Goal: Task Accomplishment & Management: Manage account settings

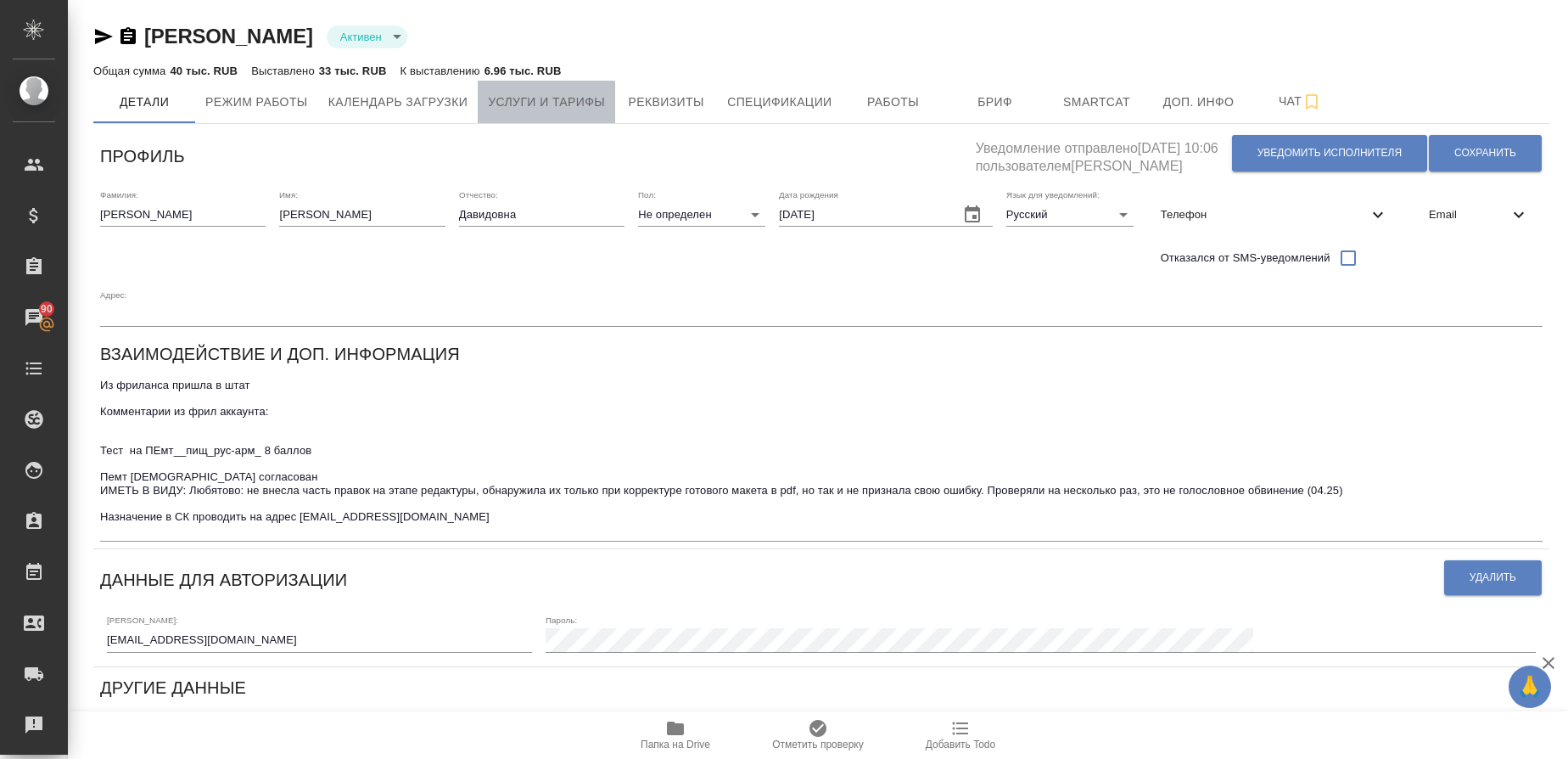
click at [568, 115] on button "Услуги и тарифы" at bounding box center [545, 102] width 137 height 42
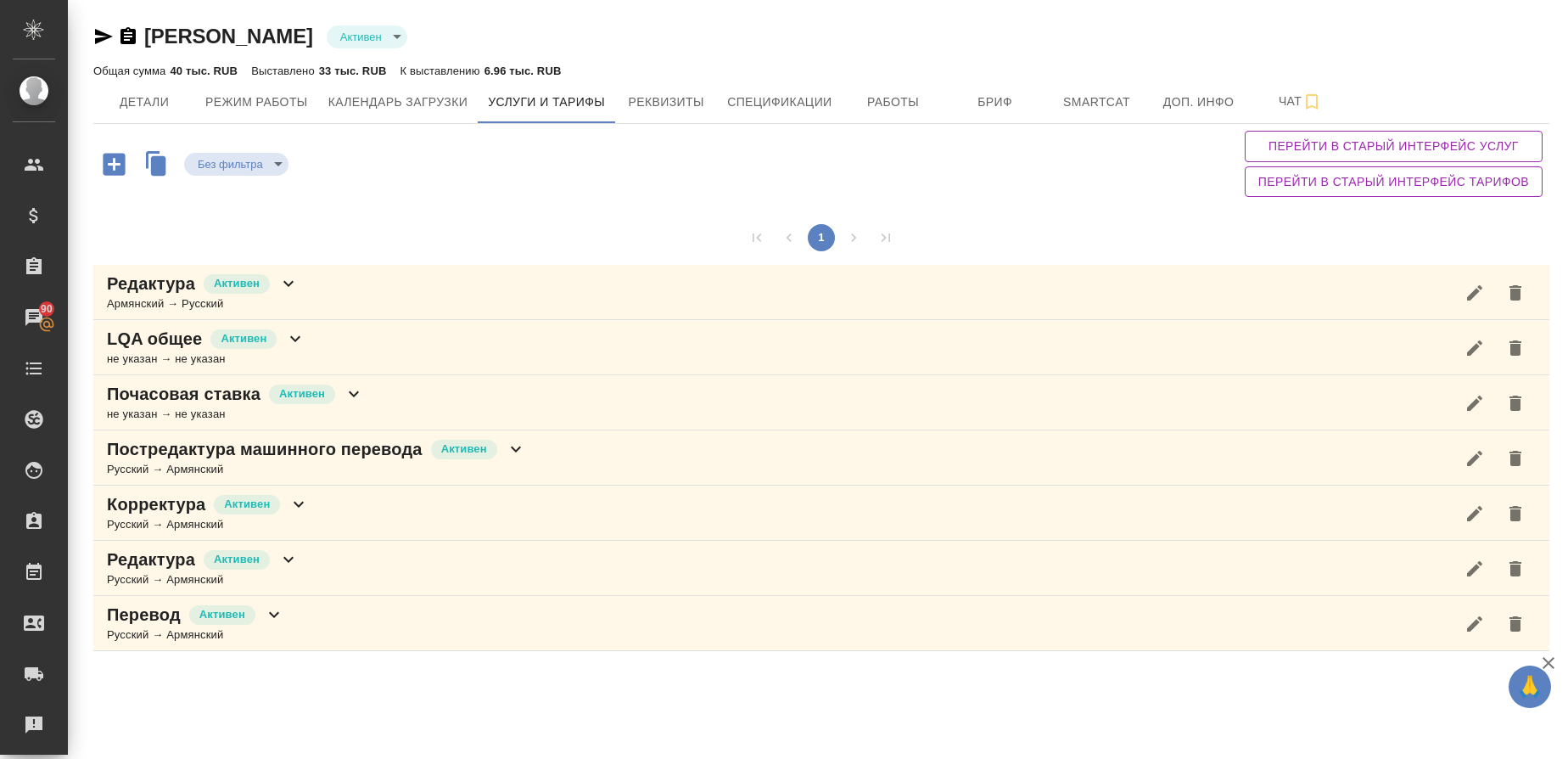
click at [228, 448] on p "Постредактура машинного перевода" at bounding box center [264, 449] width 315 height 24
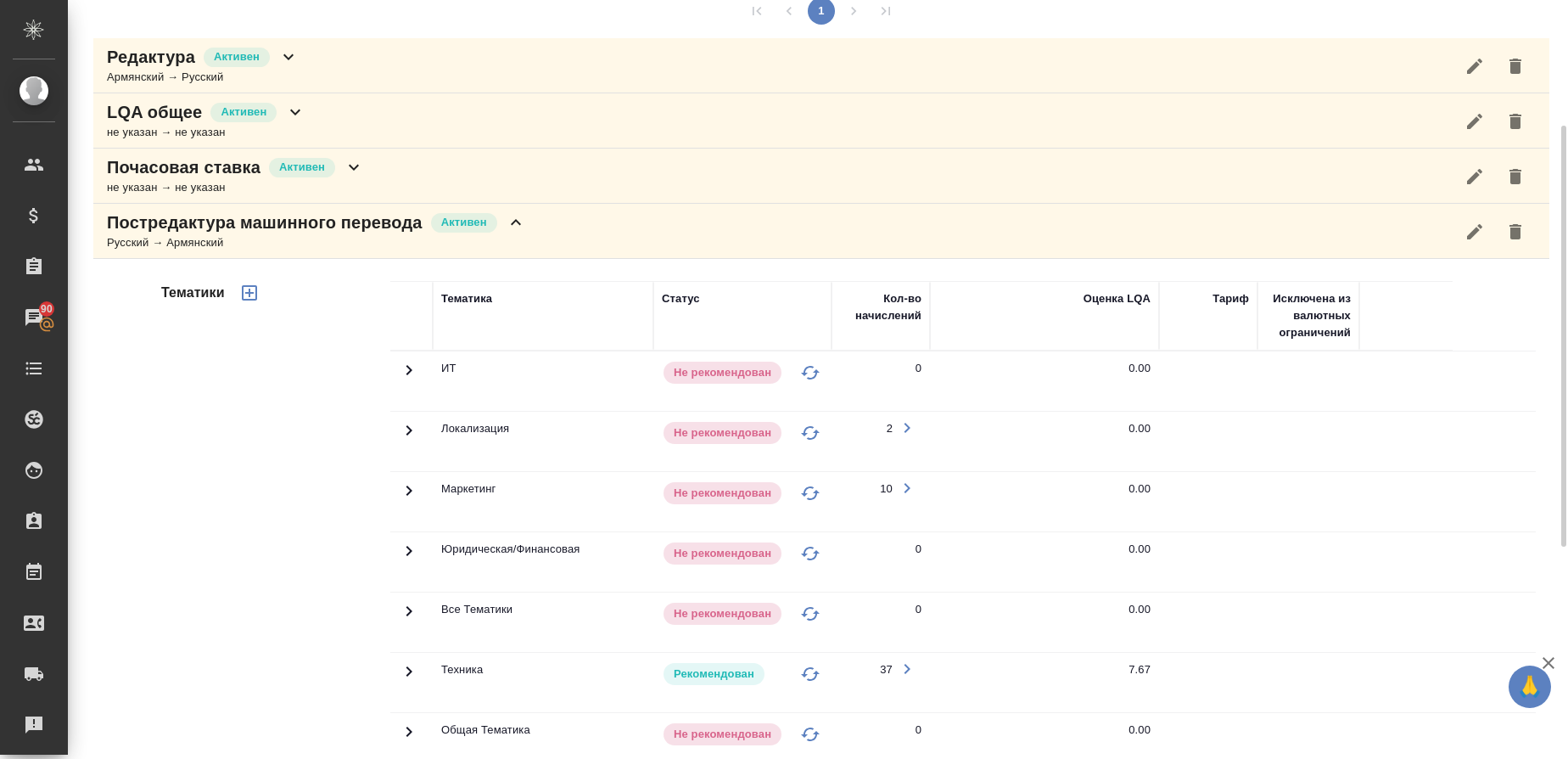
scroll to position [99, 0]
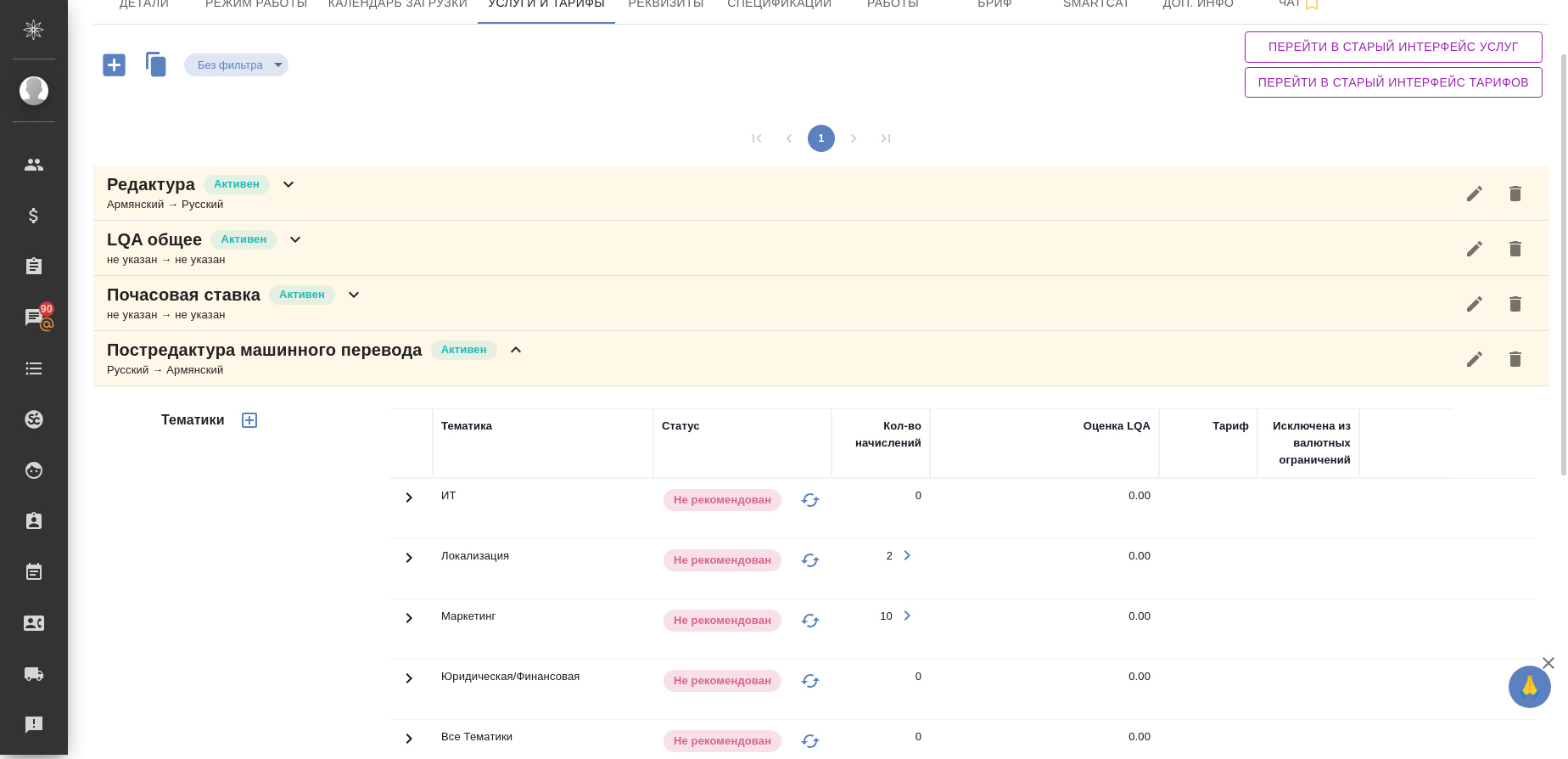
click at [148, 374] on div "Русский → Армянский" at bounding box center [316, 370] width 419 height 17
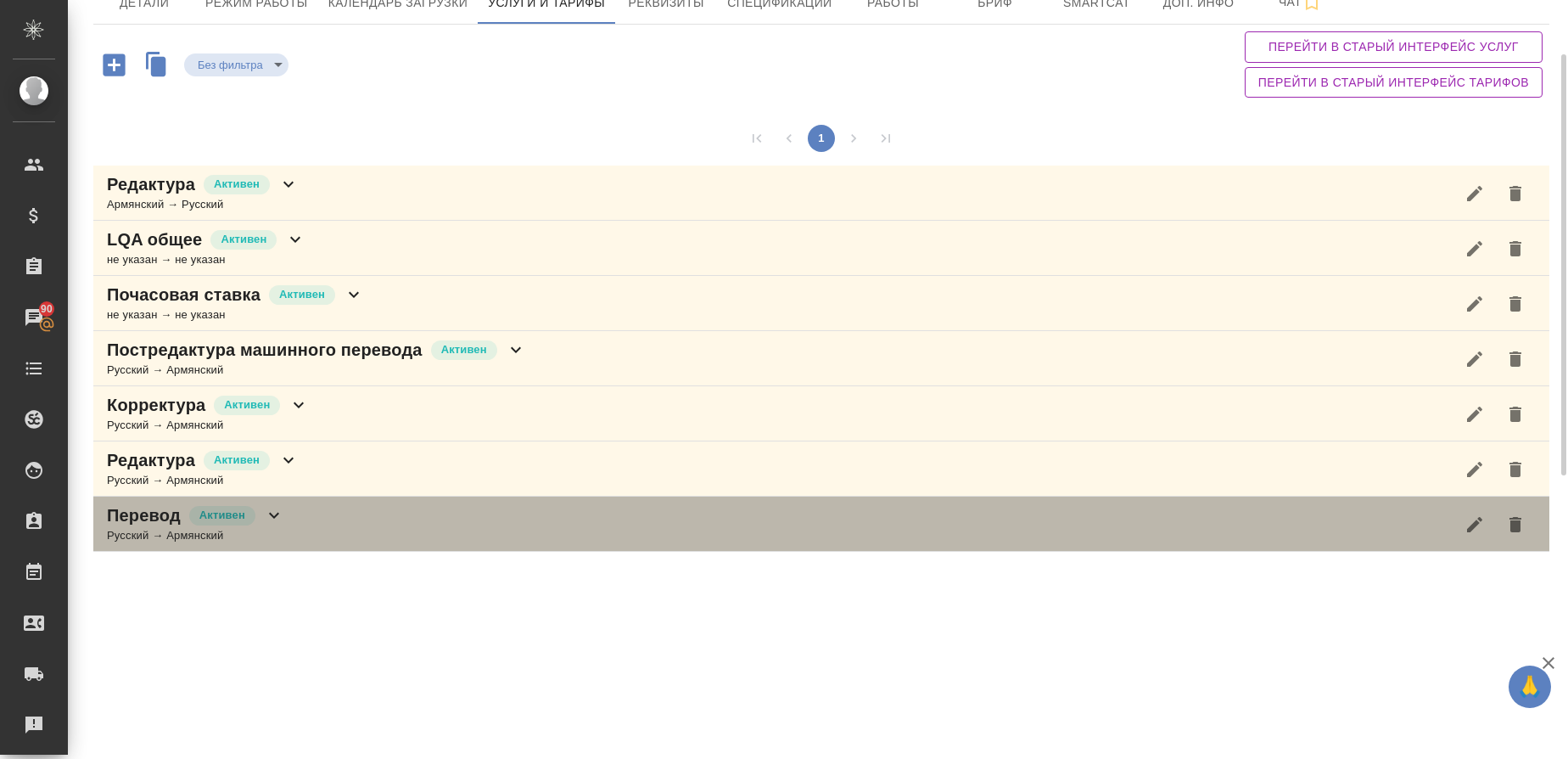
click at [127, 531] on div "Русский → Армянский" at bounding box center [195, 535] width 177 height 17
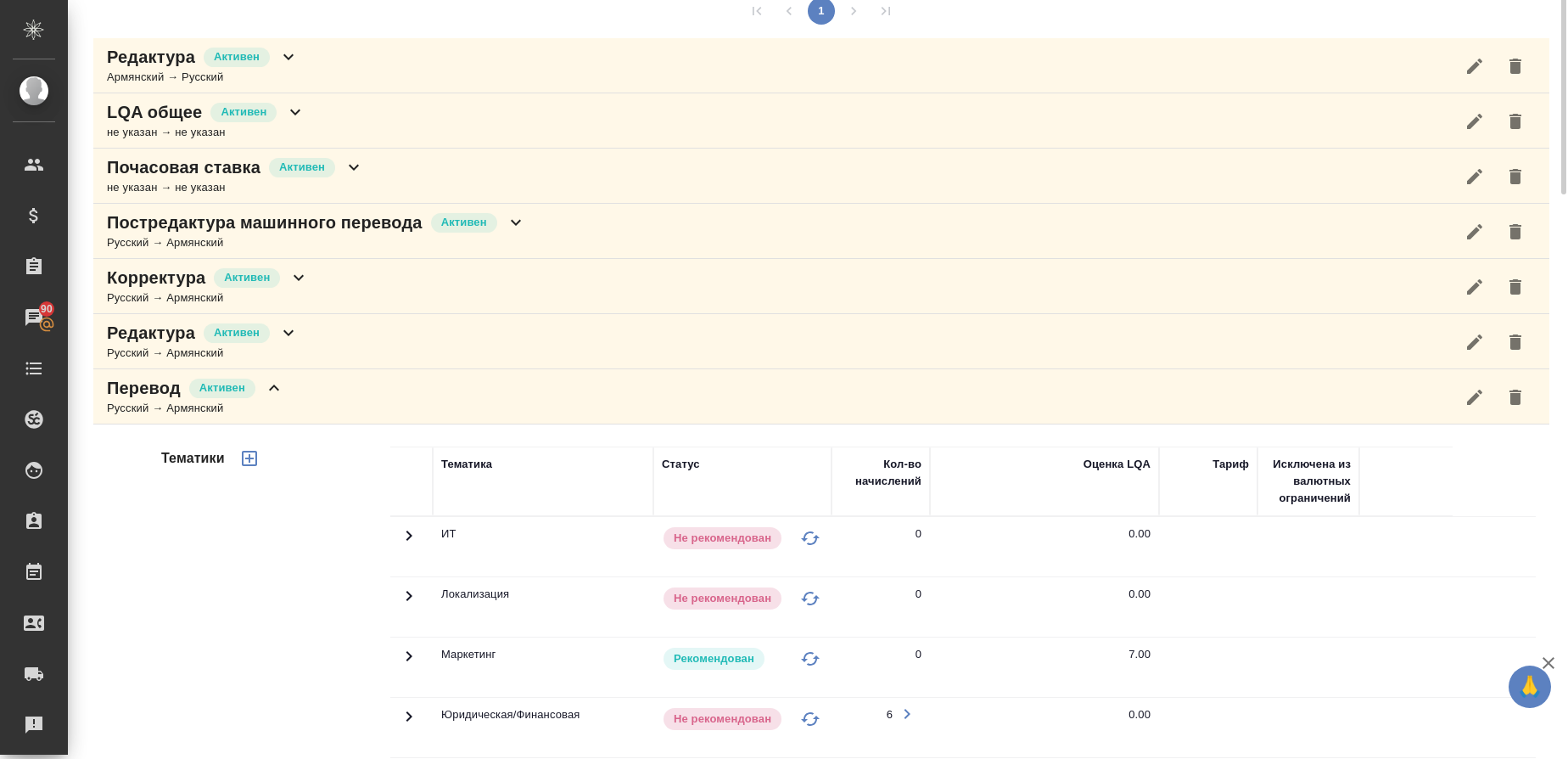
scroll to position [0, 0]
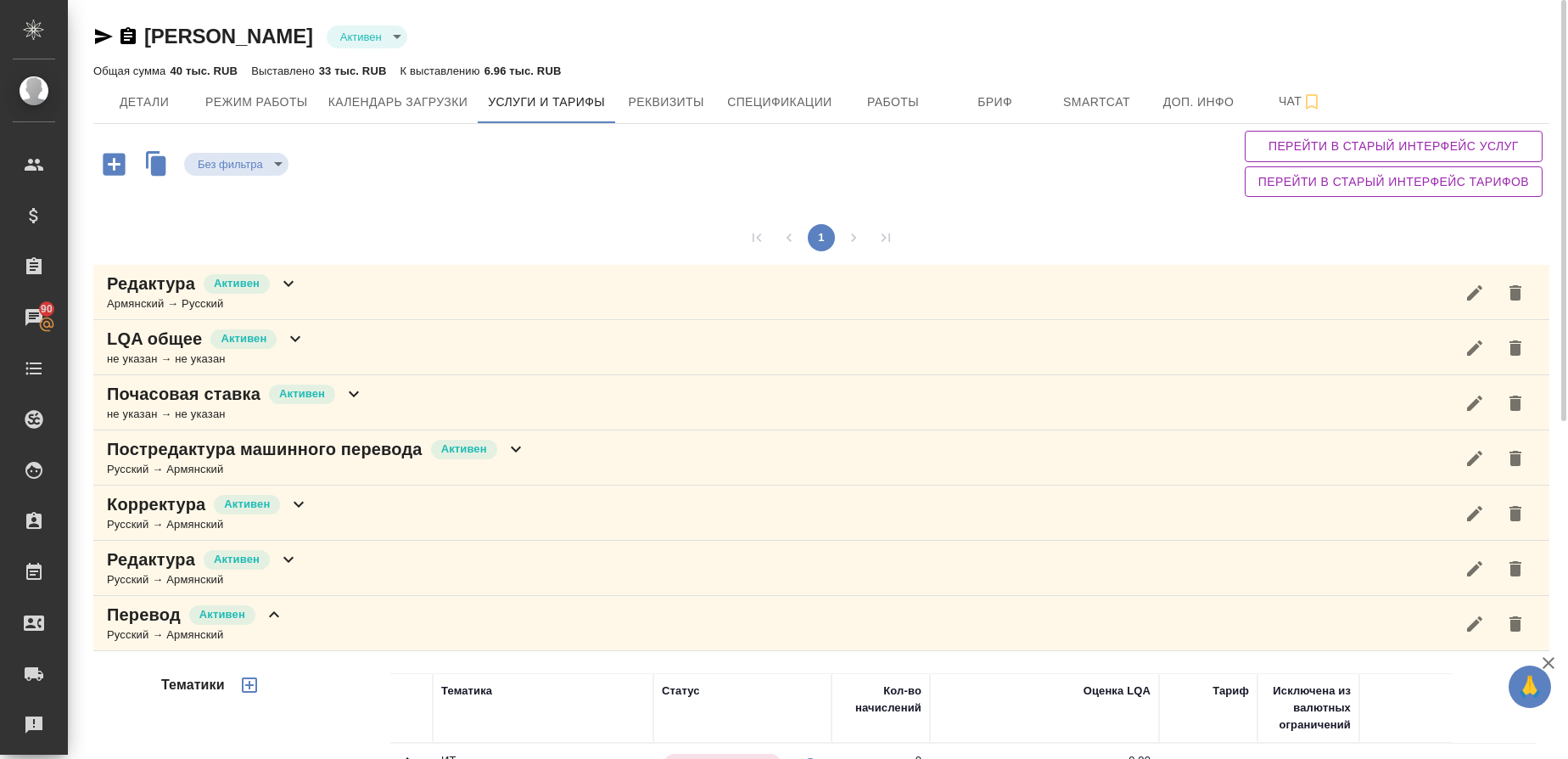
drag, startPoint x: 172, startPoint y: 615, endPoint x: 764, endPoint y: 416, distance: 624.6
click at [175, 615] on p "Перевод" at bounding box center [143, 615] width 74 height 24
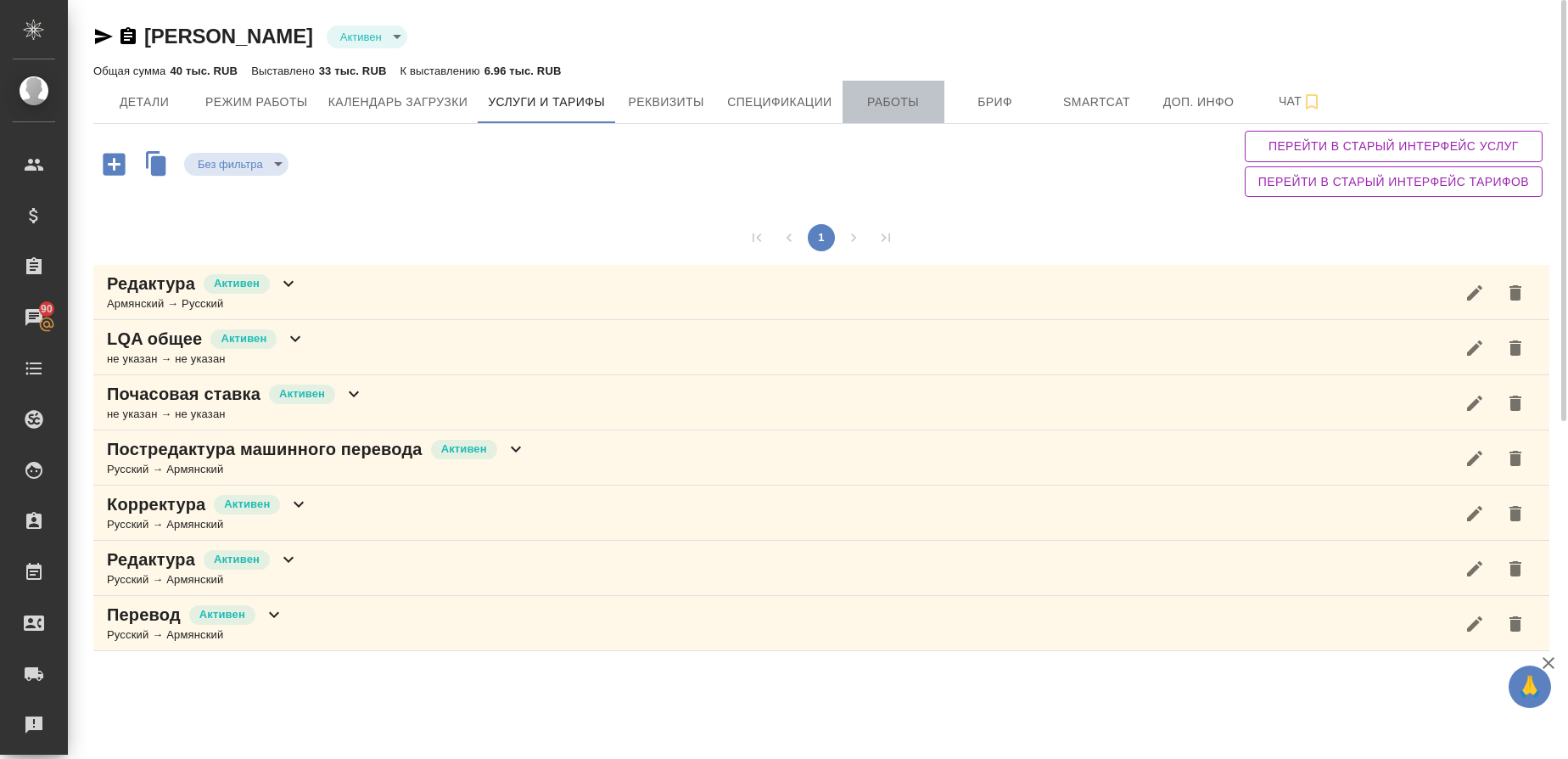
click at [908, 107] on span "Работы" at bounding box center [893, 102] width 82 height 21
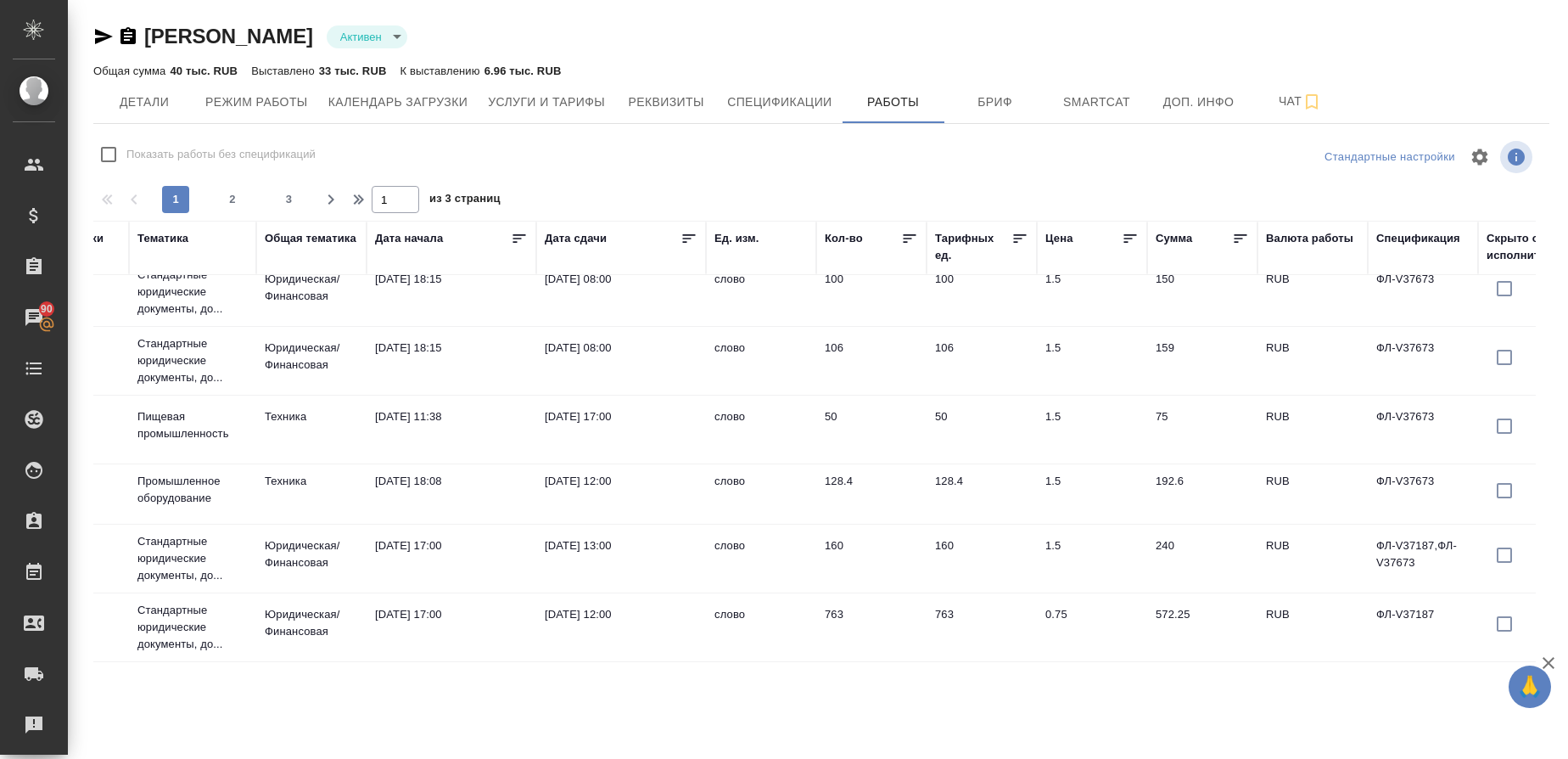
scroll to position [1314, 1023]
click at [556, 107] on span "Услуги и тарифы" at bounding box center [545, 102] width 117 height 21
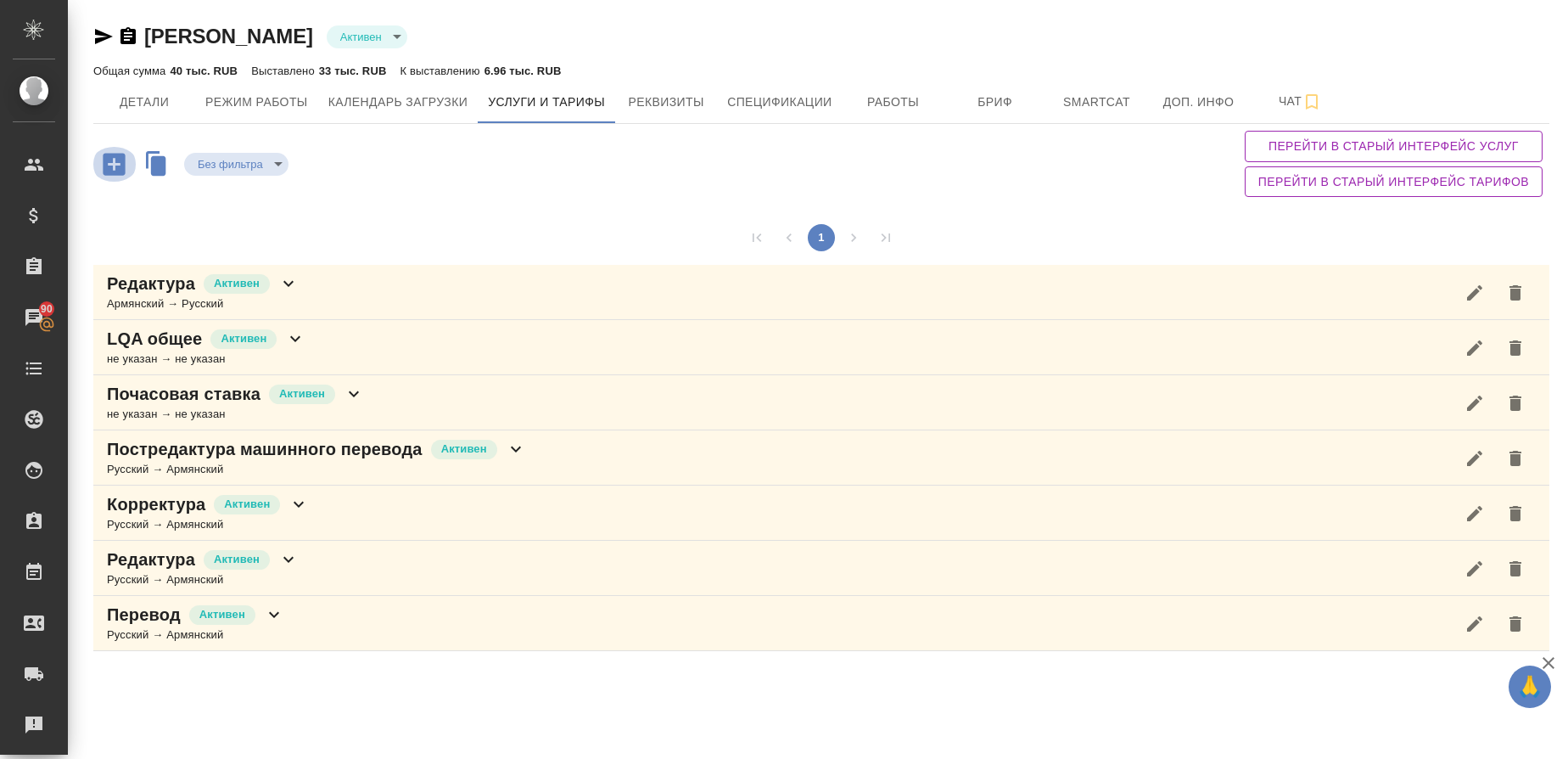
click at [116, 167] on icon "button" at bounding box center [114, 164] width 22 height 22
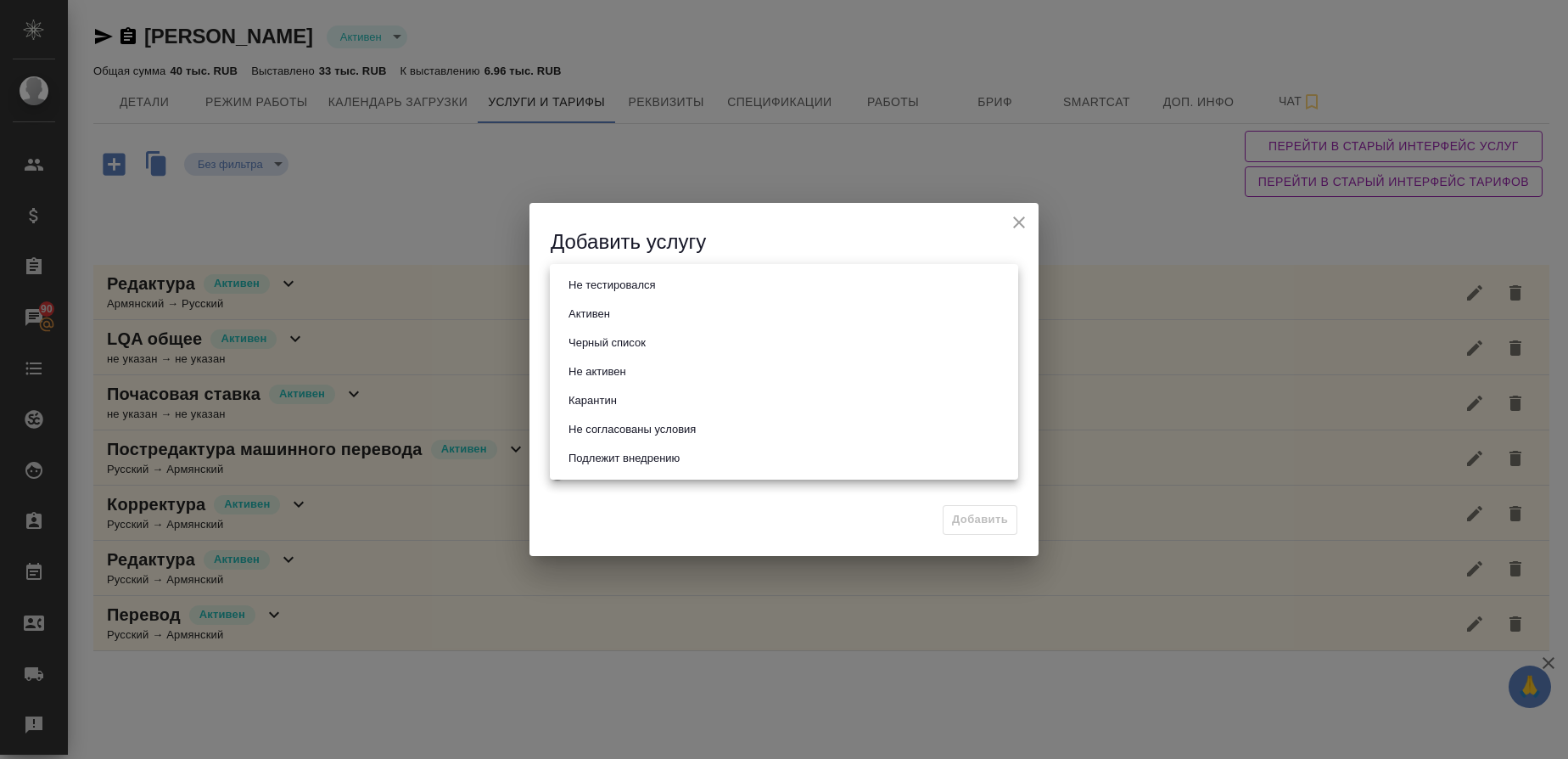
click at [612, 285] on body "🙏 .cls-1 fill:#fff; AWATERA Gusmanova [PERSON_NAME] Спецификации Заказы 90 Чаты…" at bounding box center [784, 379] width 1568 height 759
click at [606, 307] on button "Активен" at bounding box center [589, 314] width 52 height 18
type input "active"
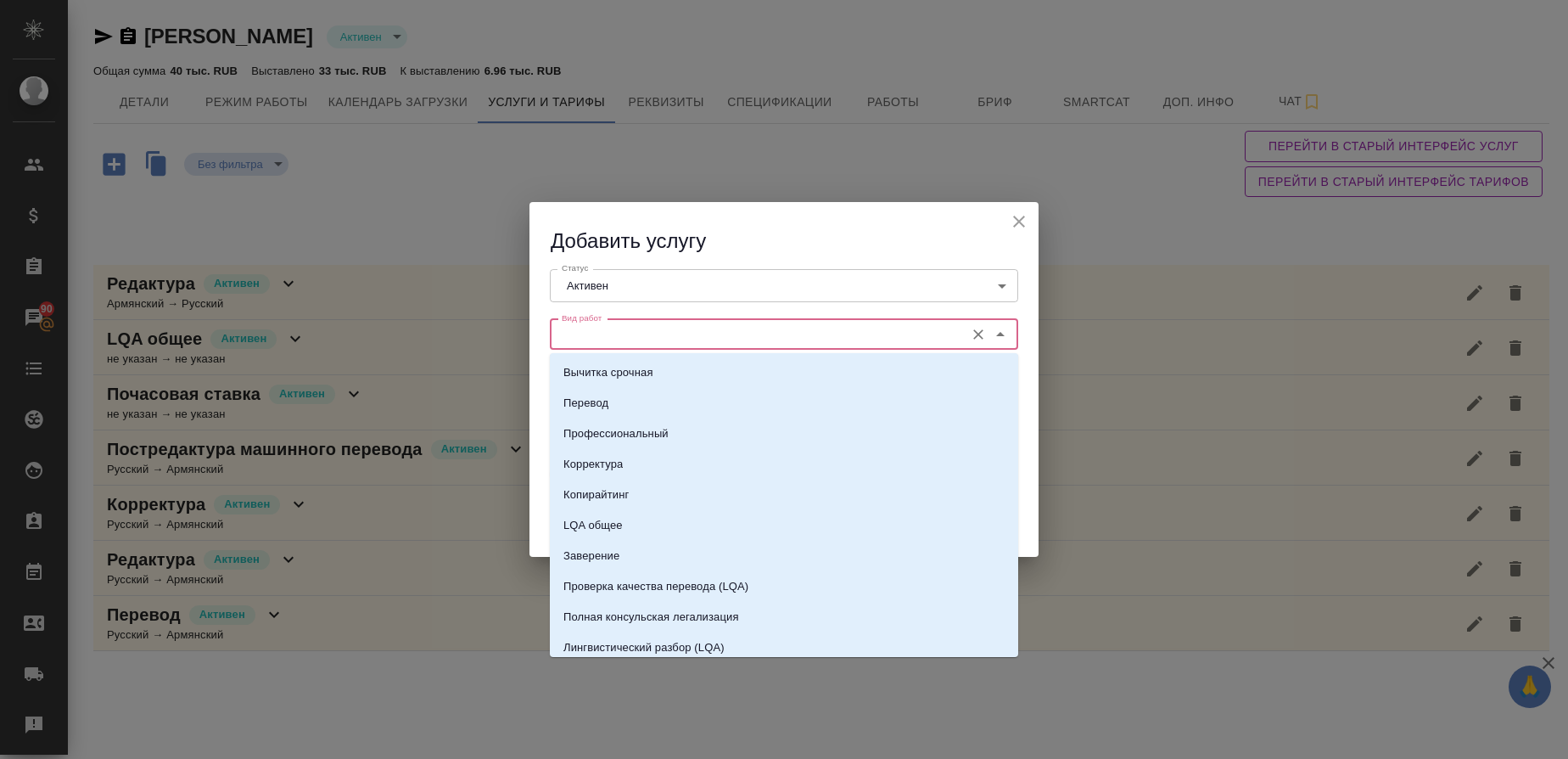
click at [600, 331] on input "Вид работ" at bounding box center [755, 334] width 401 height 20
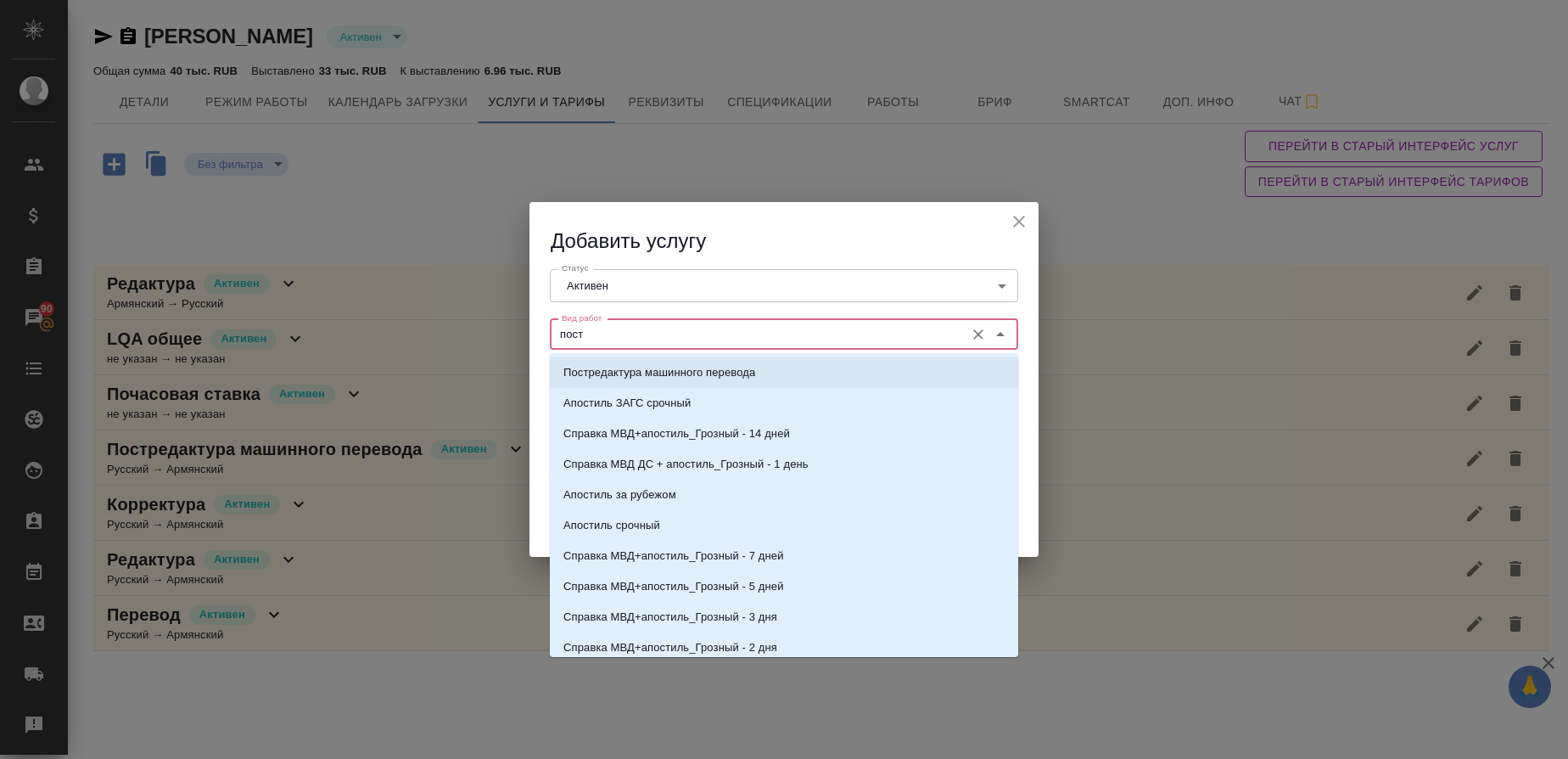
click at [629, 373] on p "Постредактура машинного перевода" at bounding box center [659, 373] width 191 height 17
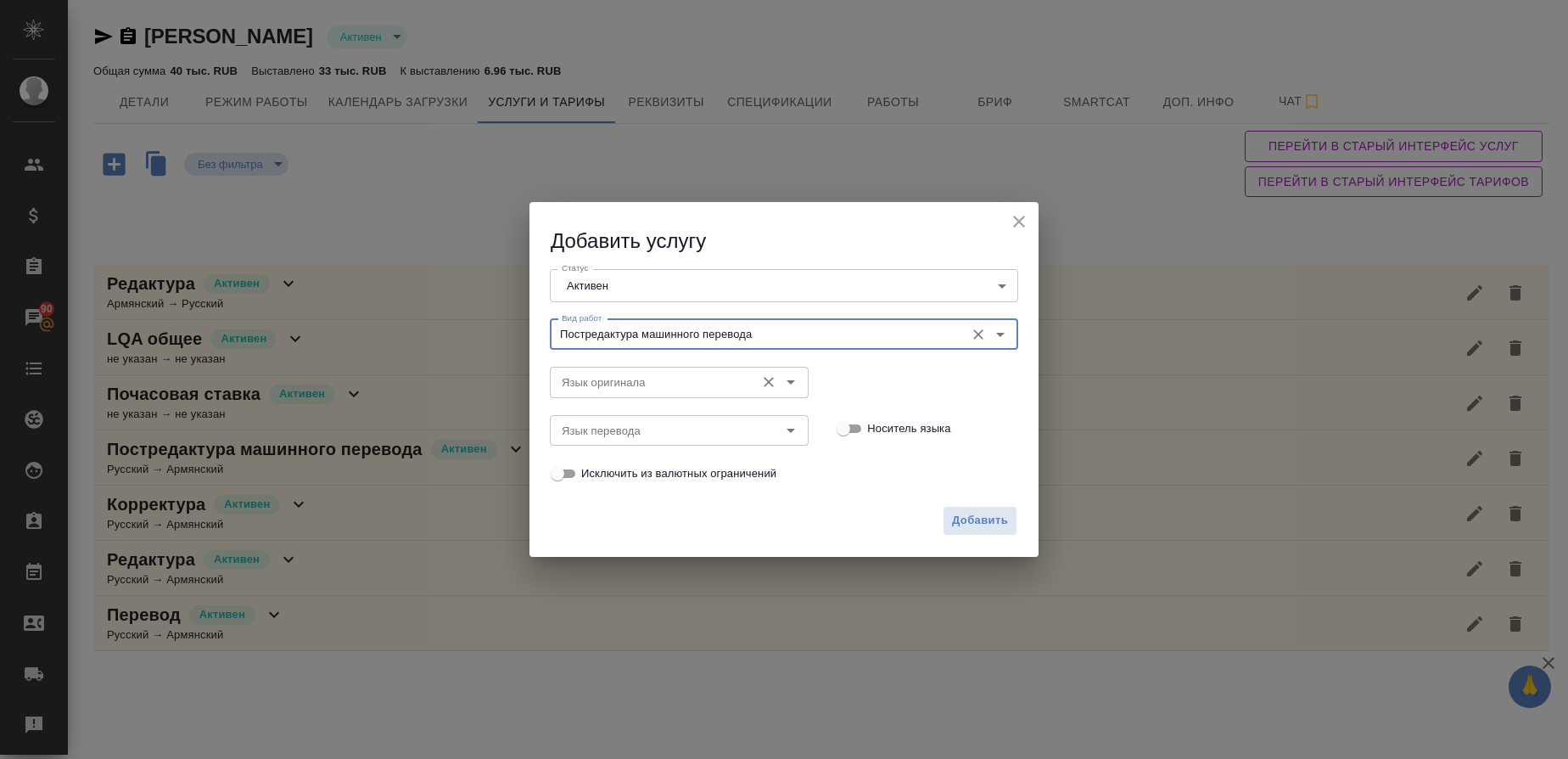
type input "Постредактура машинного перевода"
click at [610, 385] on input "Язык оригинала" at bounding box center [650, 382] width 191 height 20
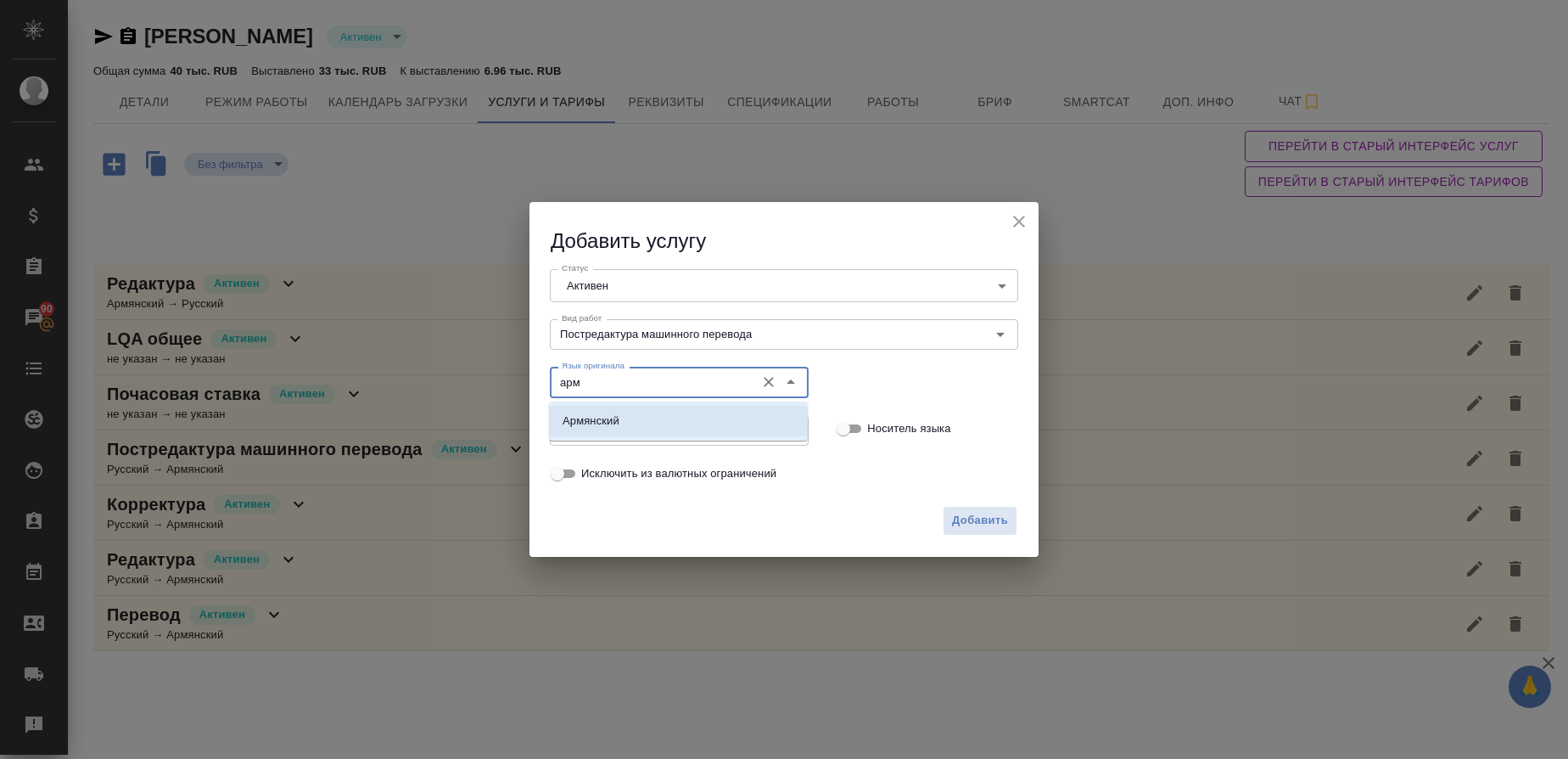
click at [623, 421] on li "Армянский" at bounding box center [678, 420] width 258 height 30
type input "Армянский"
click at [610, 424] on input "Язык перевода" at bounding box center [650, 431] width 191 height 20
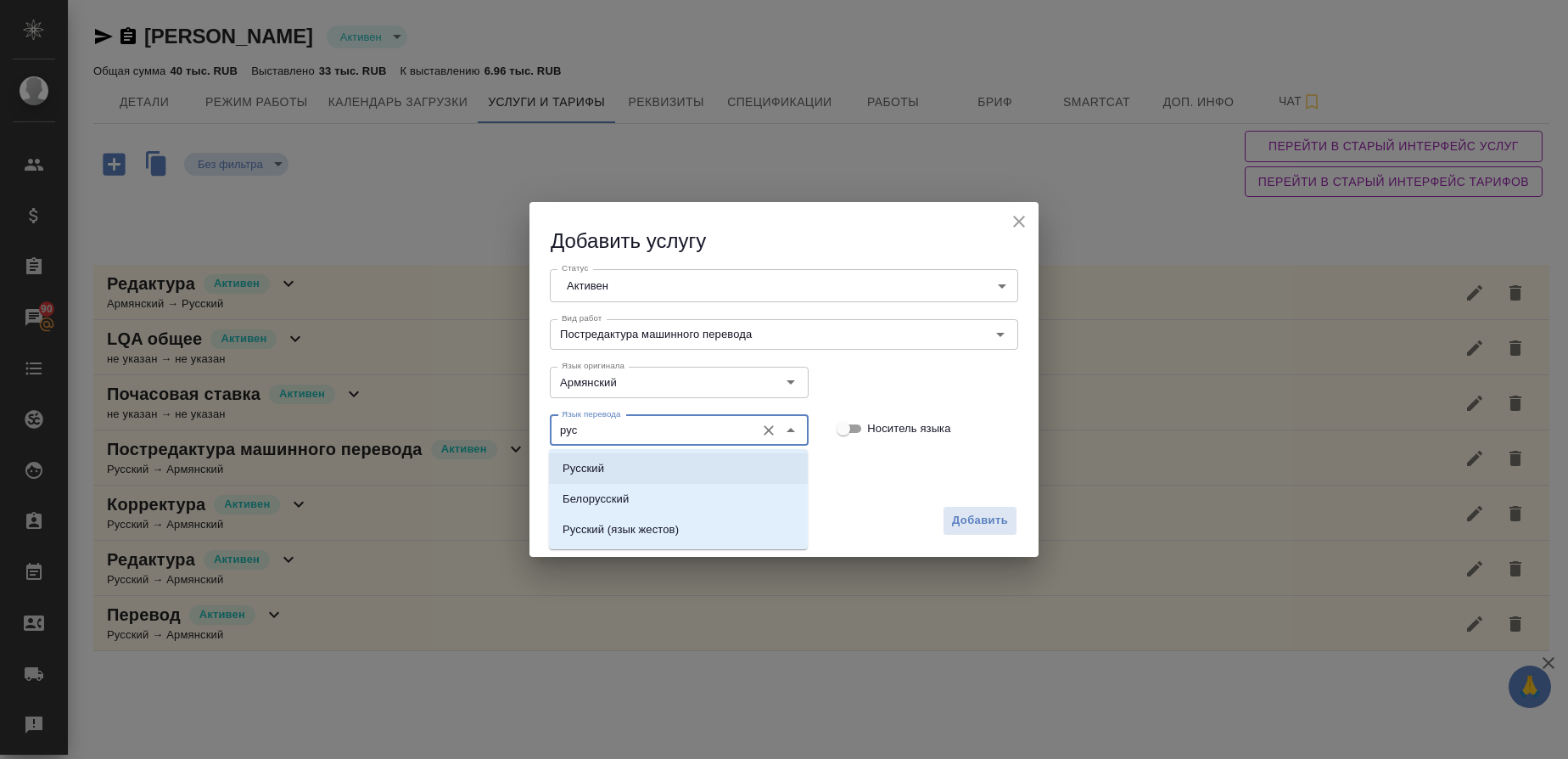
drag, startPoint x: 609, startPoint y: 463, endPoint x: 635, endPoint y: 466, distance: 26.2
click at [609, 464] on li "Русский" at bounding box center [678, 468] width 258 height 30
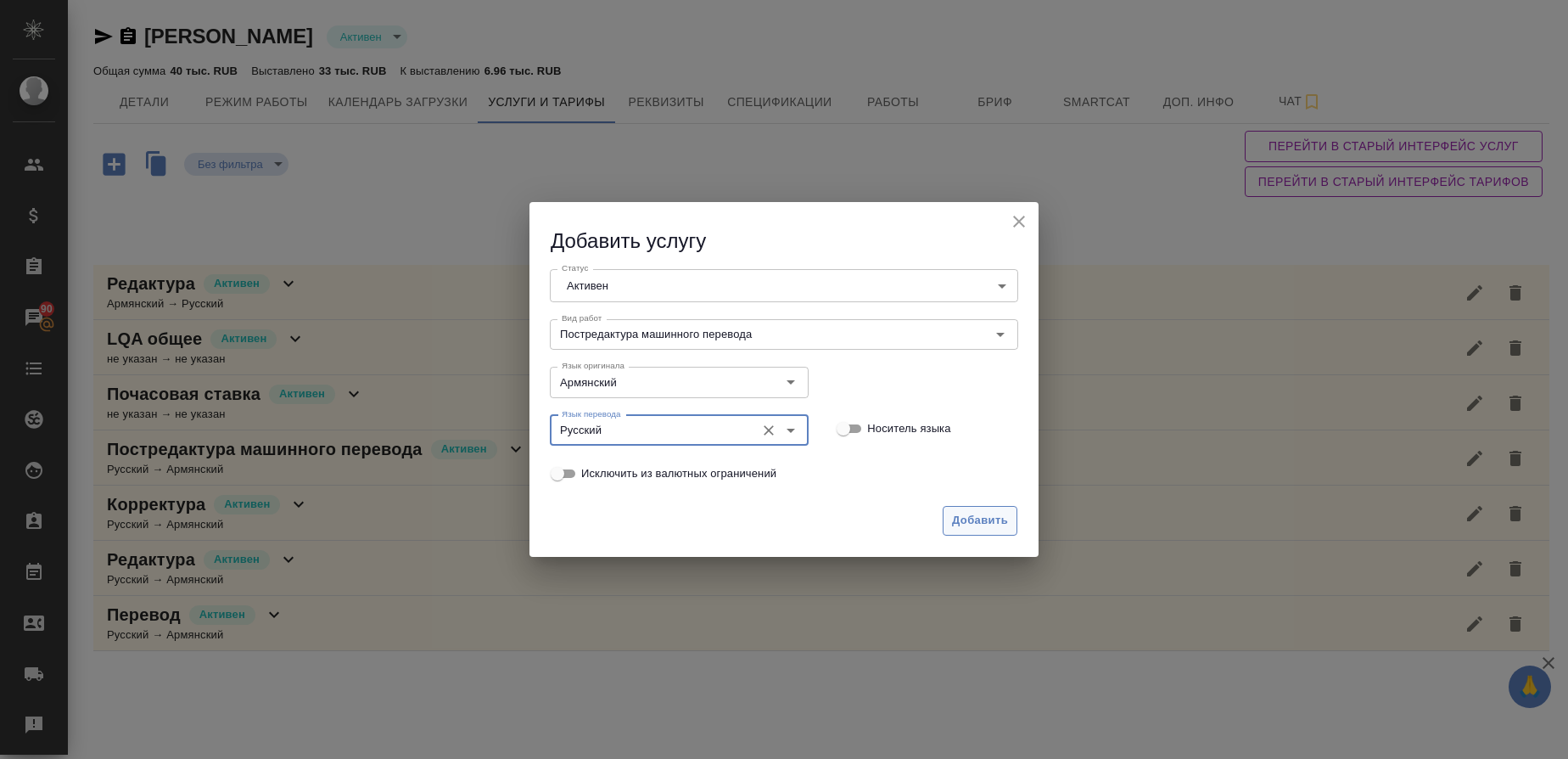
type input "Русский"
click at [976, 520] on span "Добавить" at bounding box center [979, 520] width 56 height 19
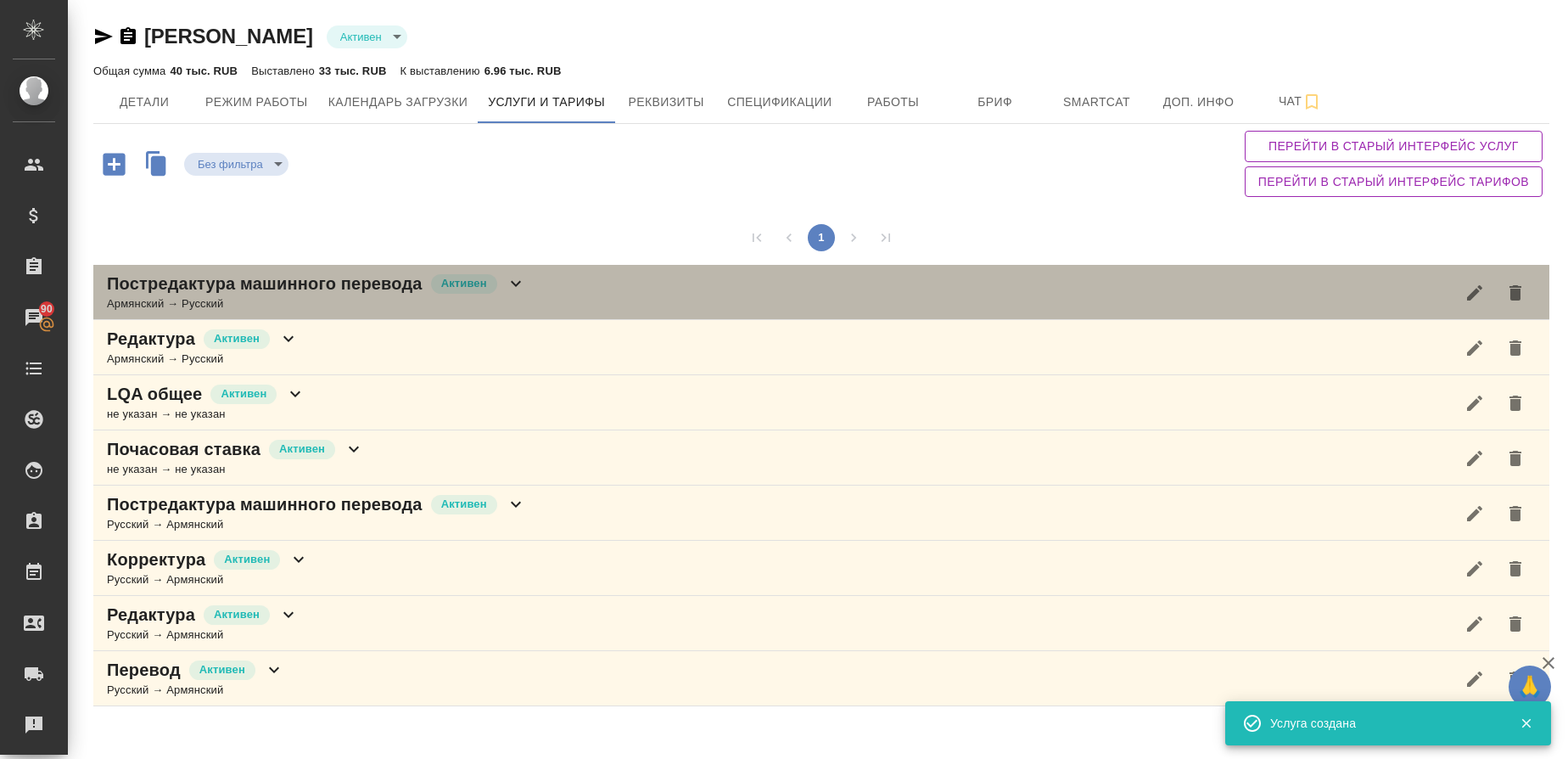
drag, startPoint x: 199, startPoint y: 301, endPoint x: 226, endPoint y: 314, distance: 30.0
click at [200, 301] on div "Армянский → Русский" at bounding box center [316, 304] width 419 height 17
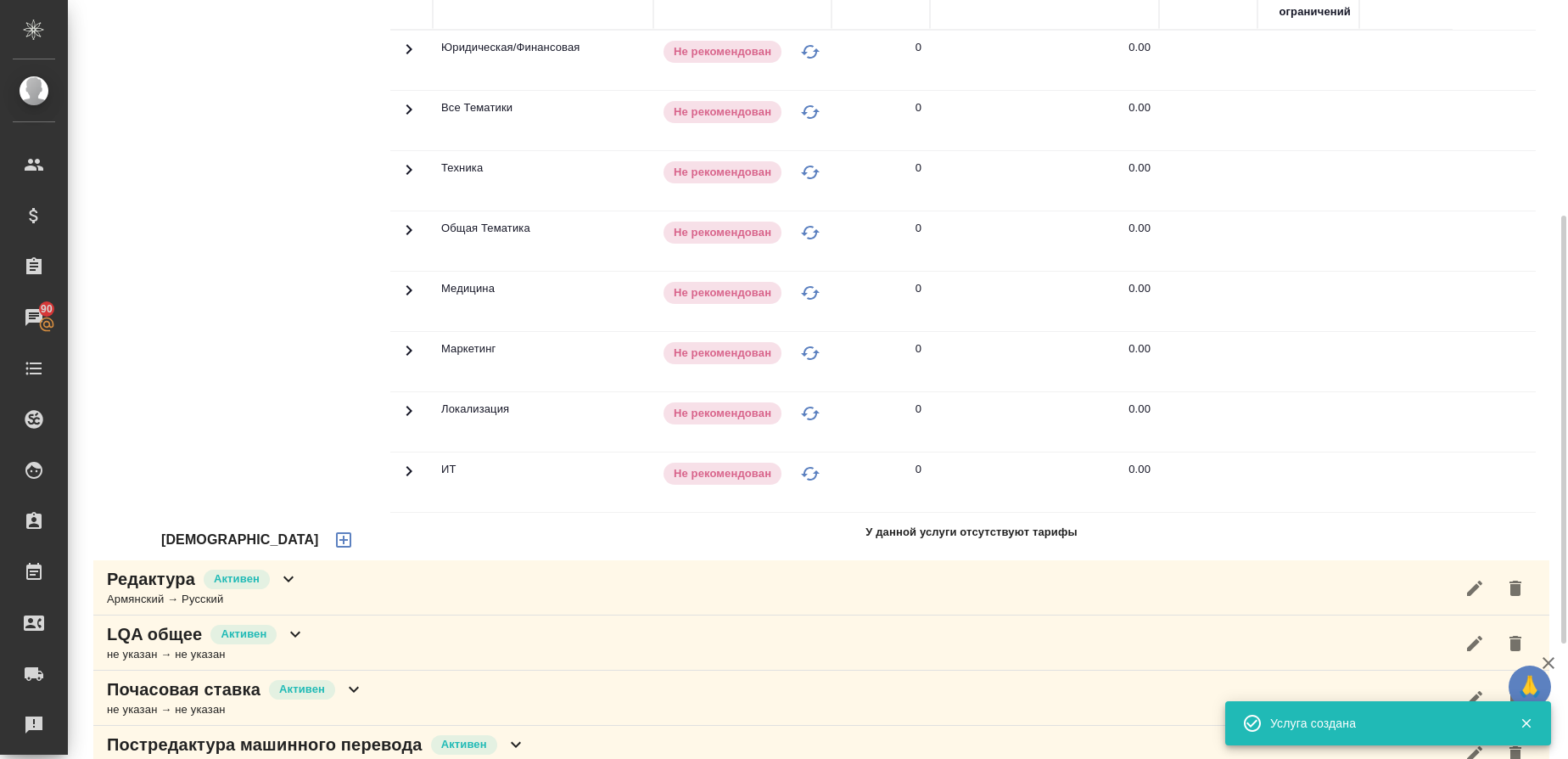
scroll to position [586, 0]
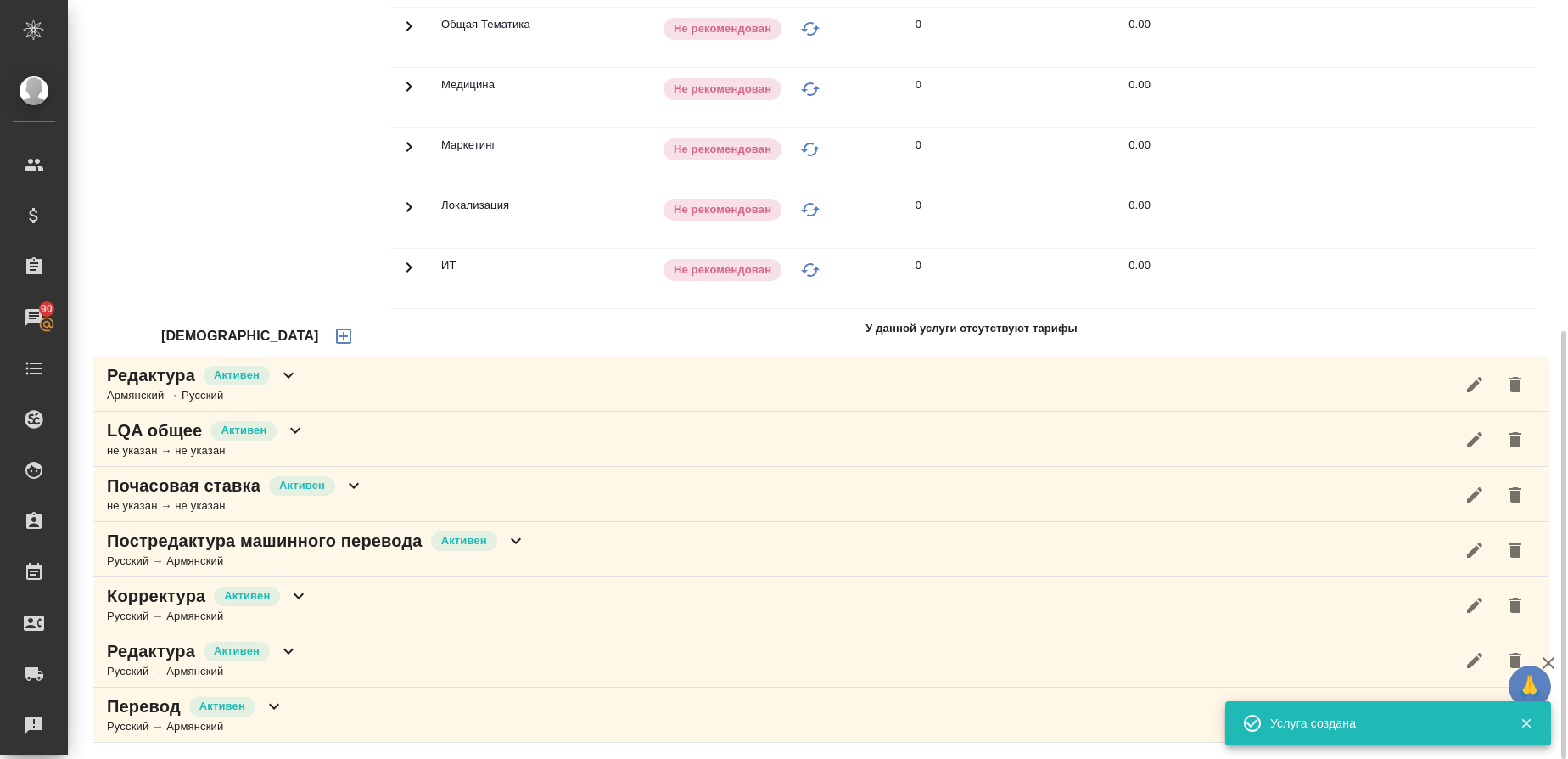
click at [336, 343] on icon "button" at bounding box center [343, 336] width 16 height 16
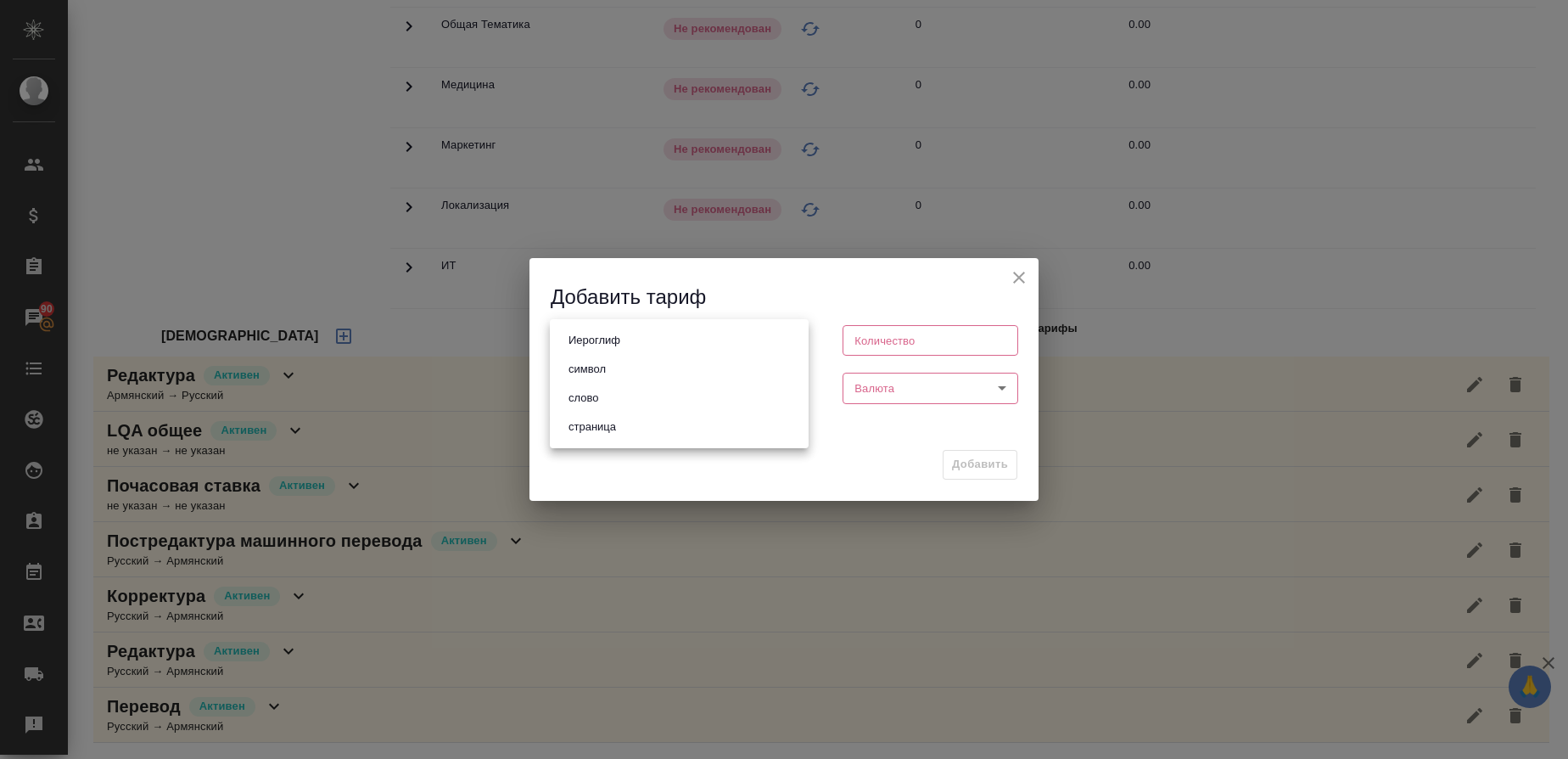
click at [624, 337] on body "🙏 .cls-1 fill:#fff; AWATERA Gusmanova [PERSON_NAME] Спецификации Заказы 90 Чаты…" at bounding box center [784, 379] width 1568 height 759
drag, startPoint x: 603, startPoint y: 395, endPoint x: 787, endPoint y: 392, distance: 184.0
click at [604, 397] on li "слово" at bounding box center [679, 397] width 258 height 29
type input "5a8b1489cc6b4906c91bfd90"
type input "1"
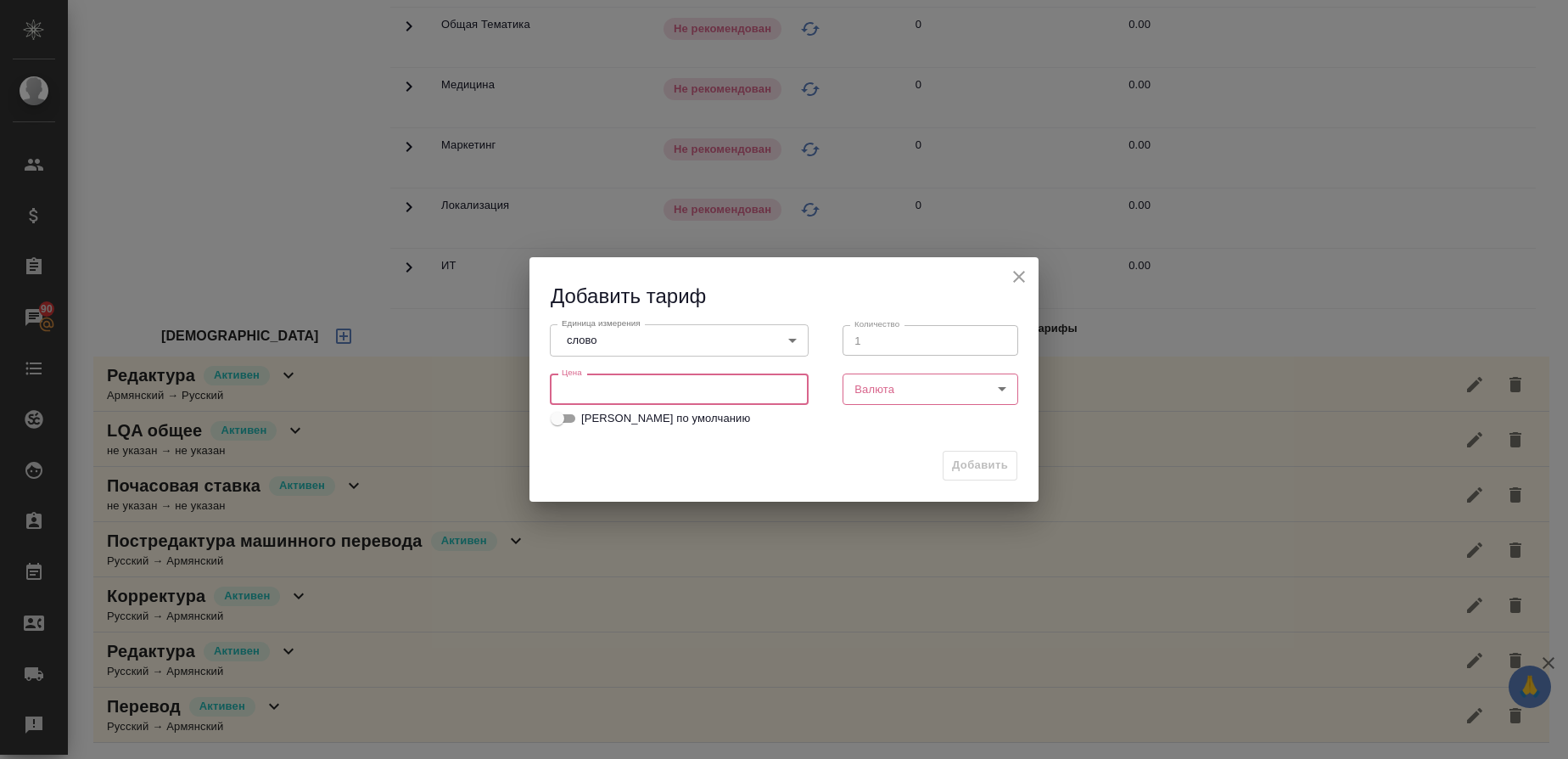
click at [585, 388] on input "number" at bounding box center [679, 388] width 258 height 30
type input "1.5"
click at [917, 390] on body "🙏 .cls-1 fill:#fff; AWATERA Gusmanova [PERSON_NAME] Спецификации Заказы 90 Чаты…" at bounding box center [784, 379] width 1568 height 759
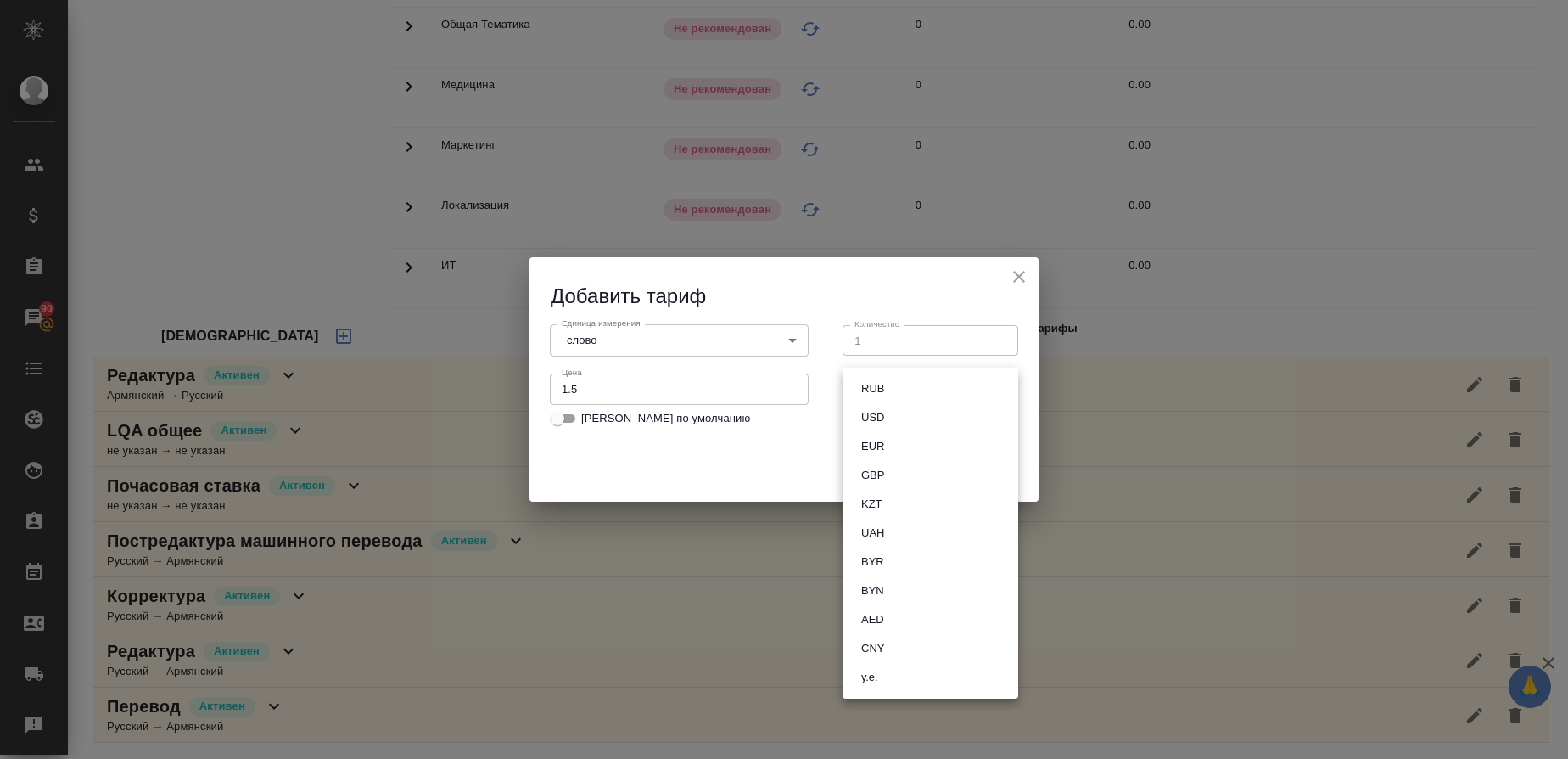
click at [883, 389] on button "RUB" at bounding box center [873, 388] width 33 height 18
type input "RUB"
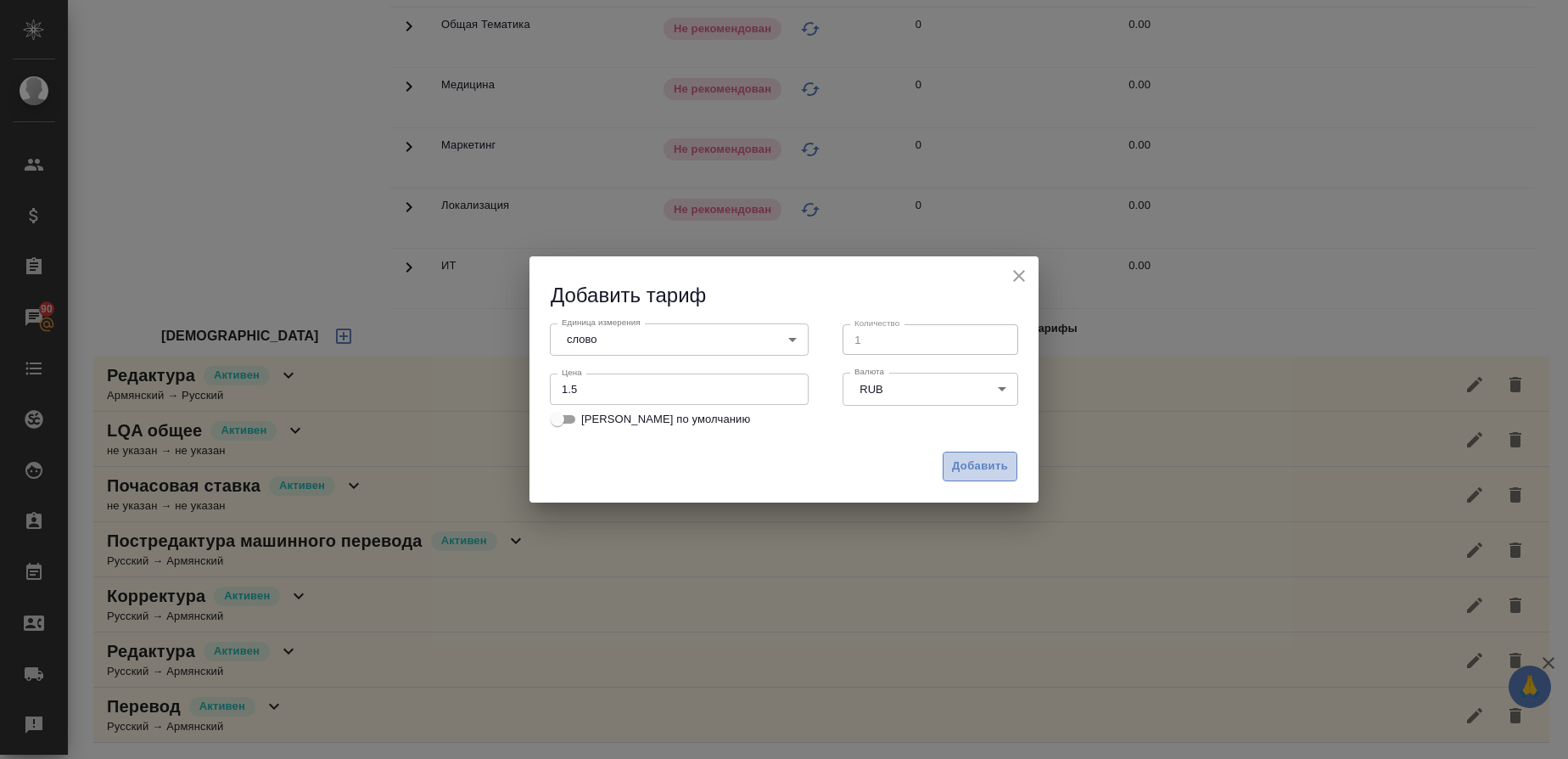
click at [979, 454] on button "Добавить" at bounding box center [979, 466] width 74 height 29
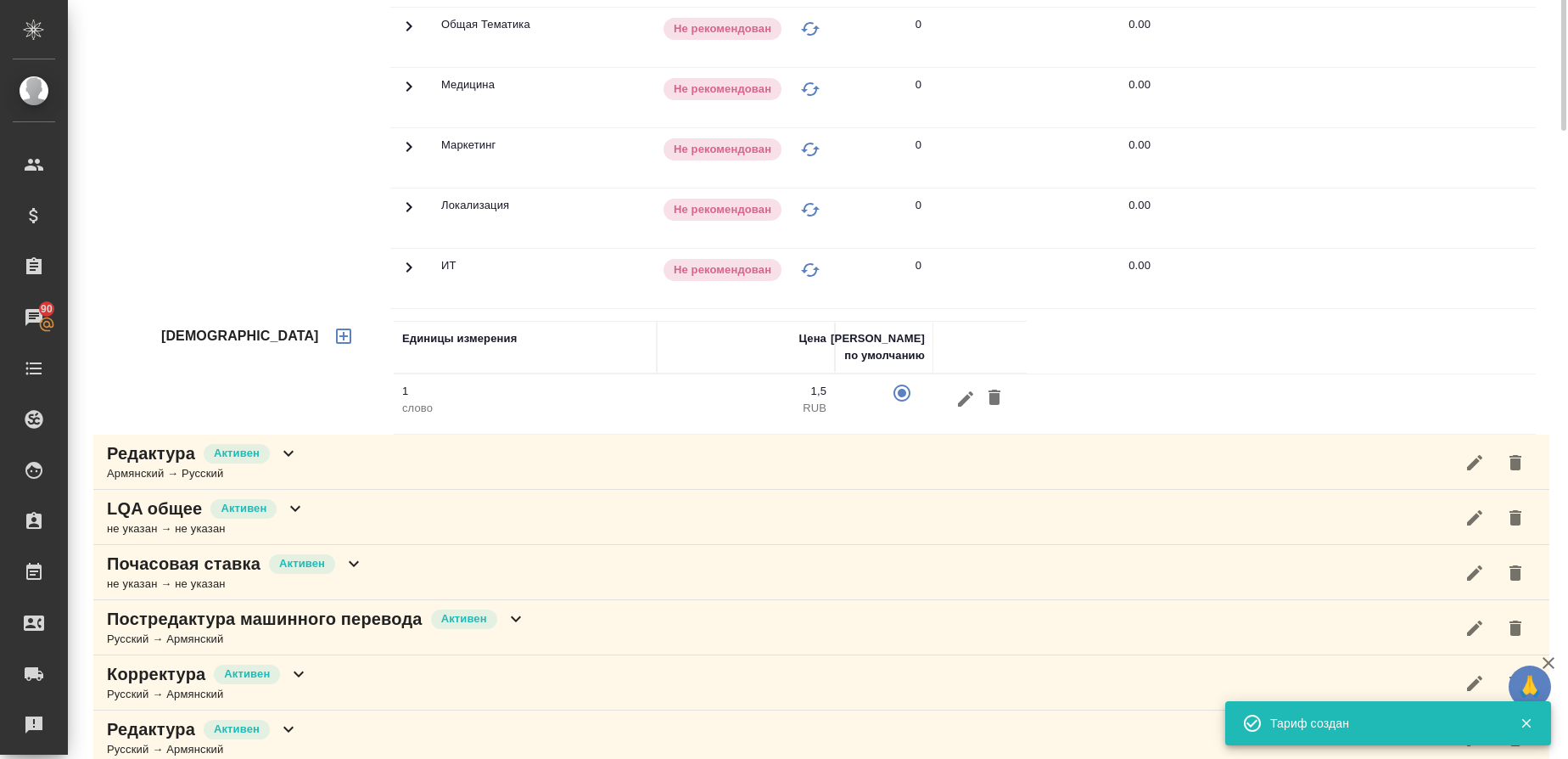
scroll to position [0, 0]
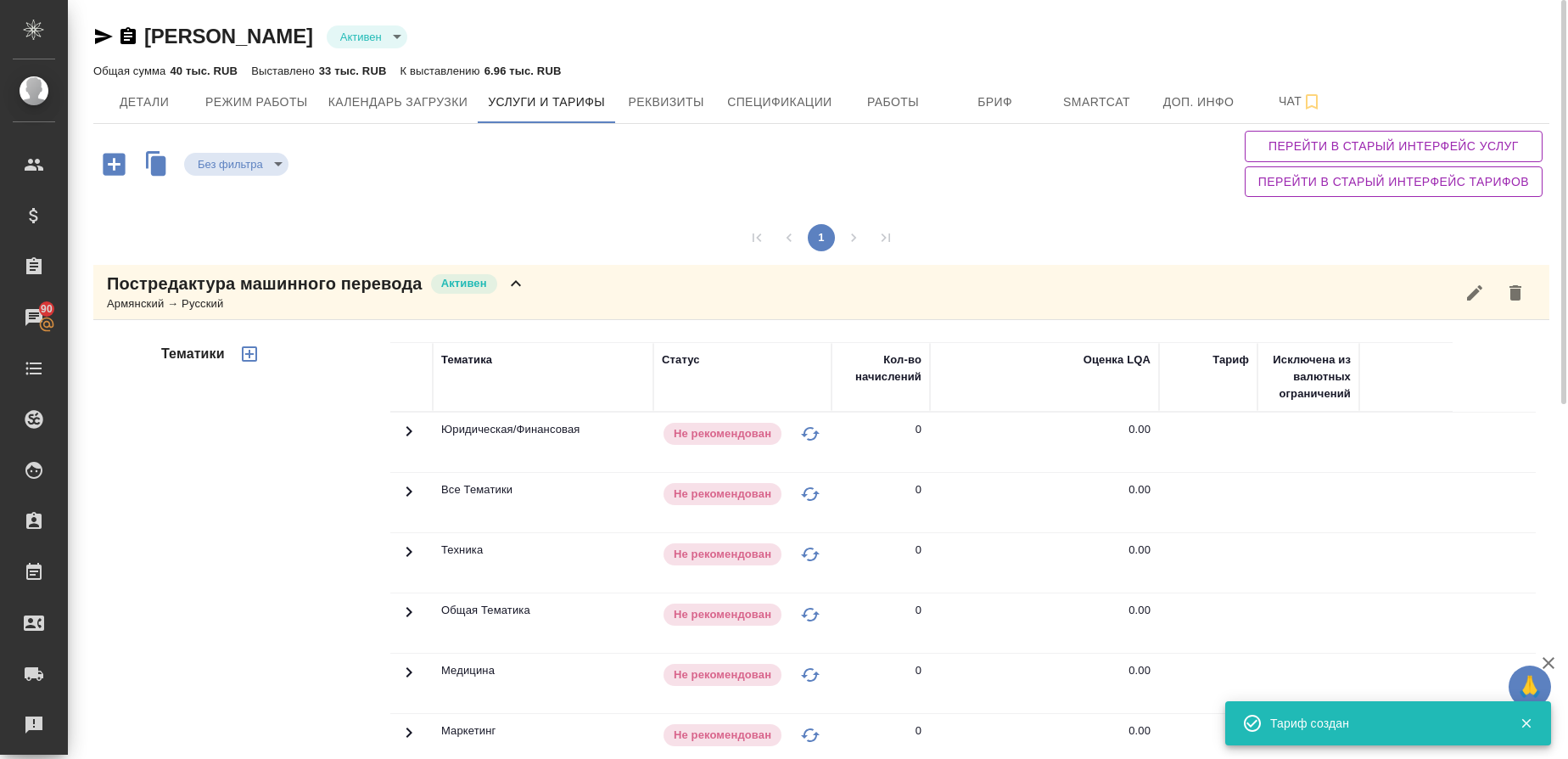
click at [194, 306] on div "Армянский → Русский" at bounding box center [316, 304] width 419 height 17
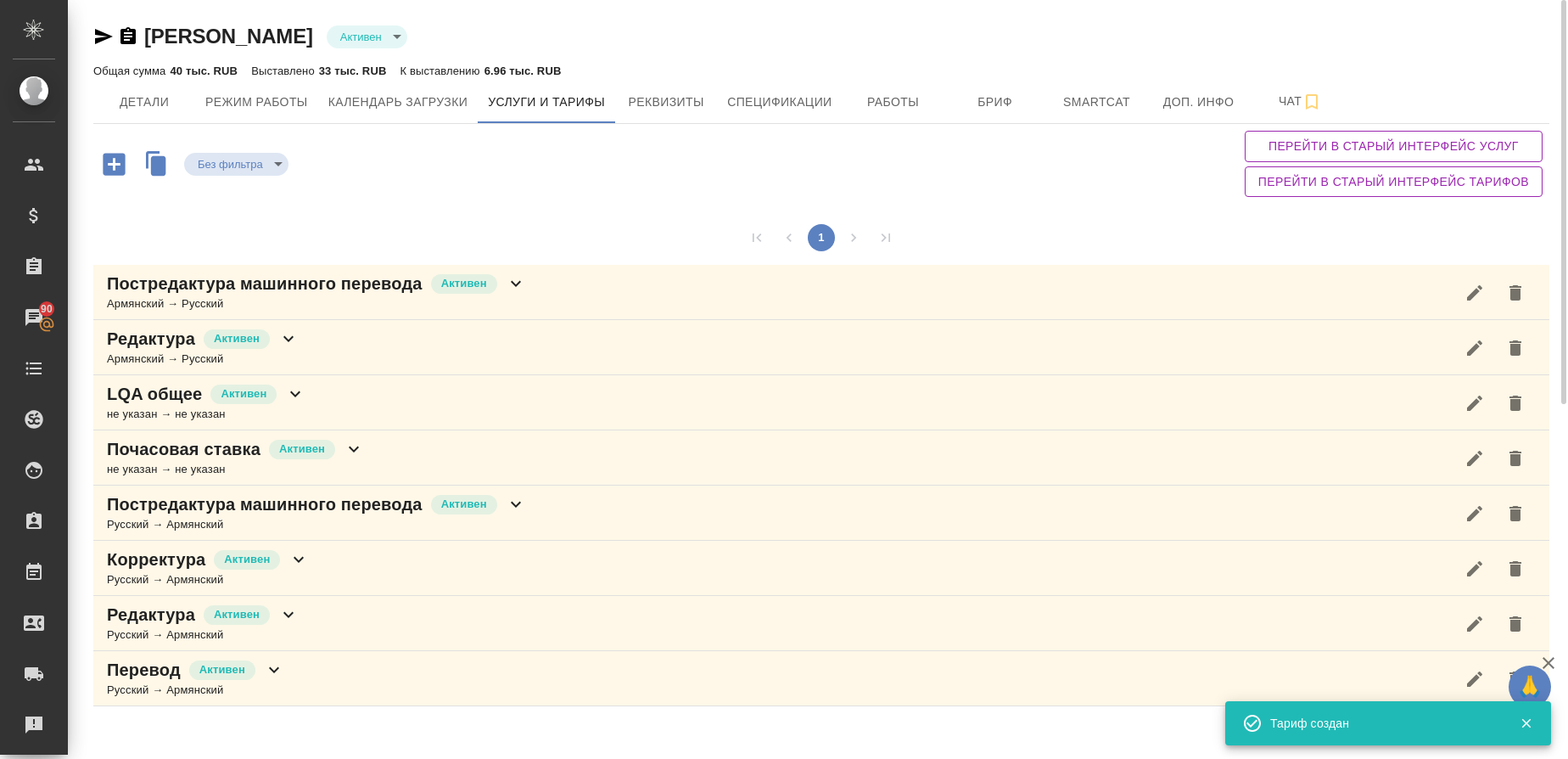
drag, startPoint x: 207, startPoint y: 512, endPoint x: 255, endPoint y: 519, distance: 48.5
click at [207, 513] on p "Постредактура машинного перевода" at bounding box center [264, 504] width 315 height 24
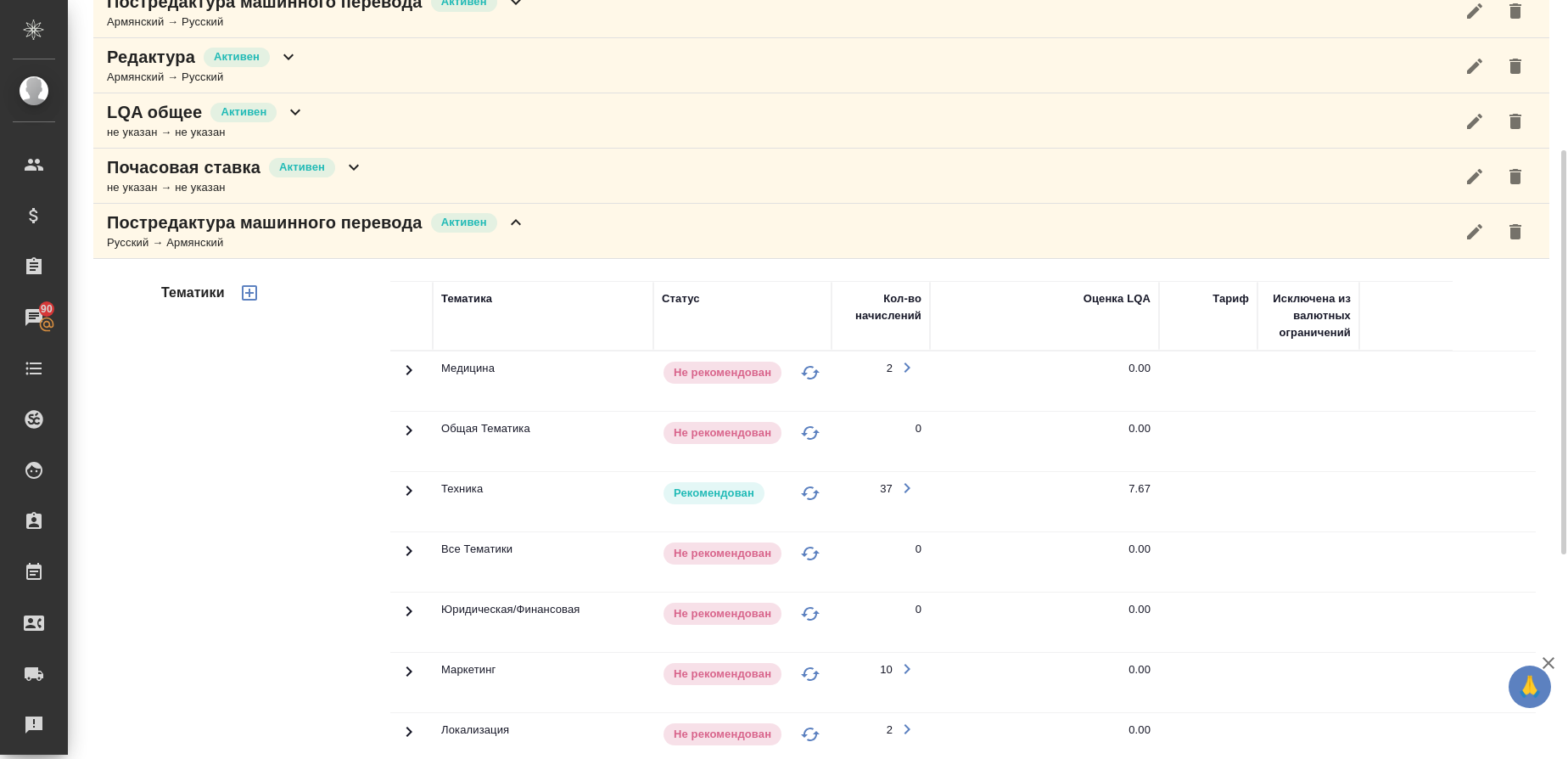
scroll to position [409, 0]
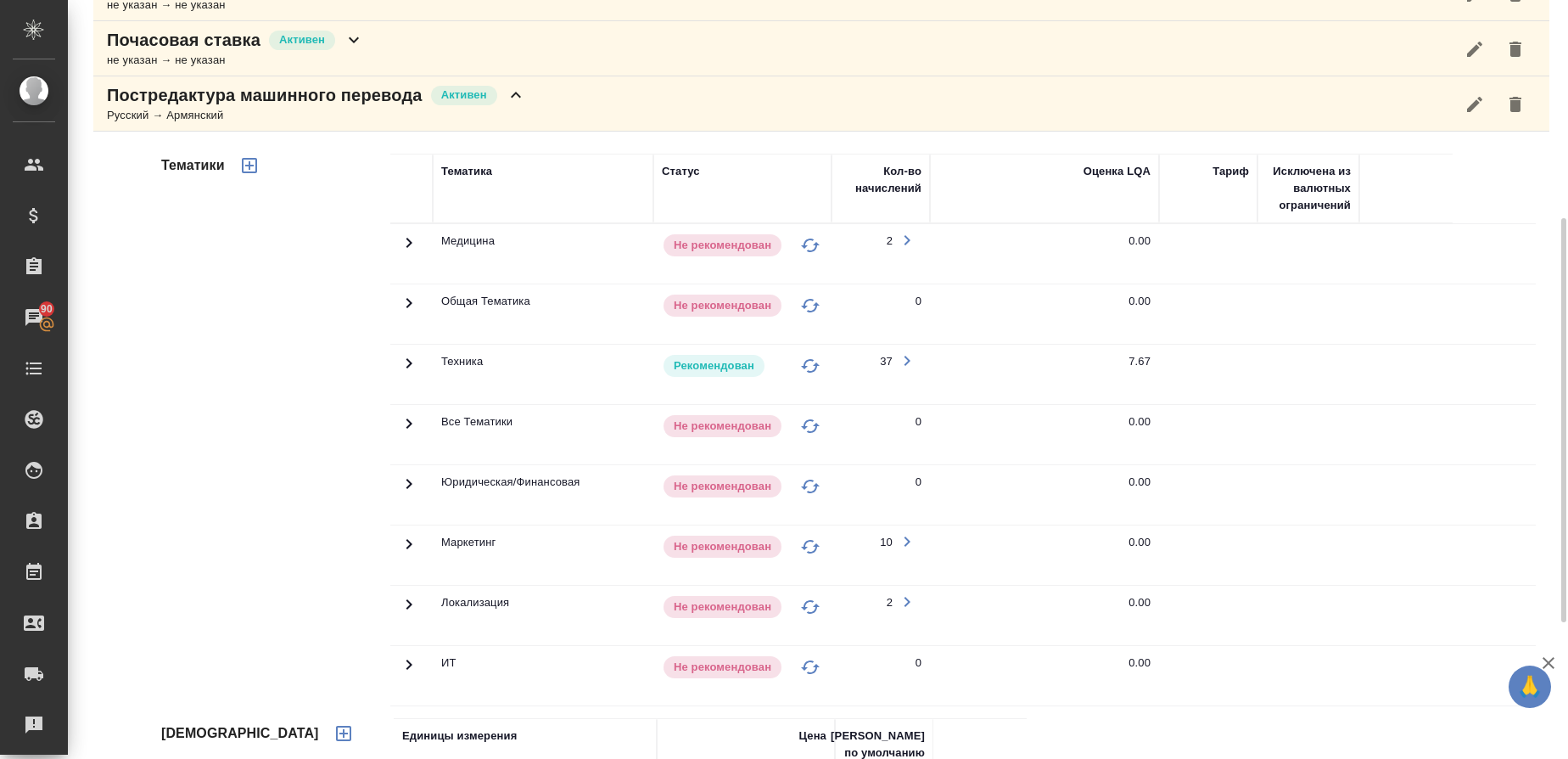
click at [407, 367] on icon at bounding box center [409, 362] width 6 height 10
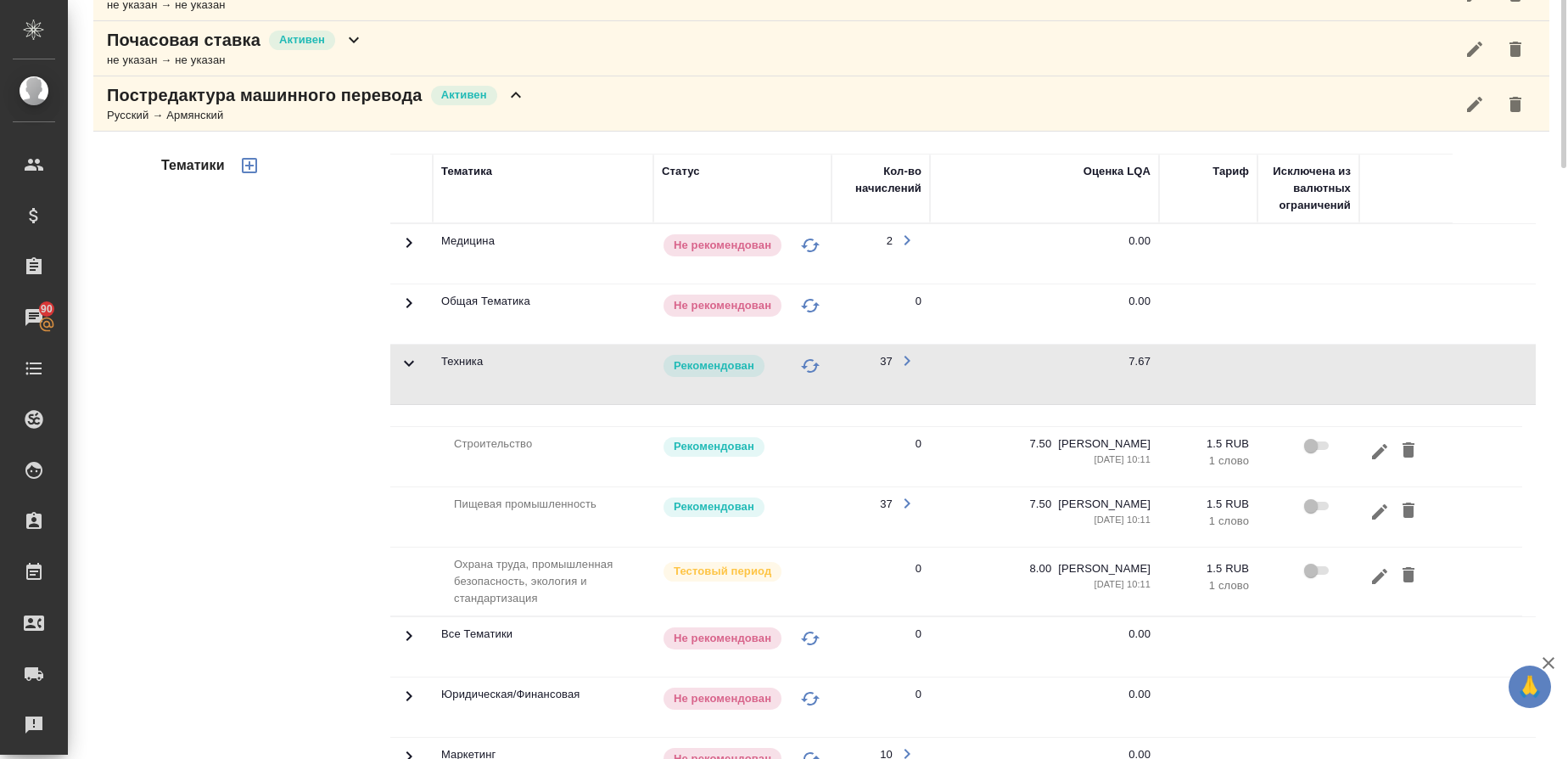
scroll to position [155, 0]
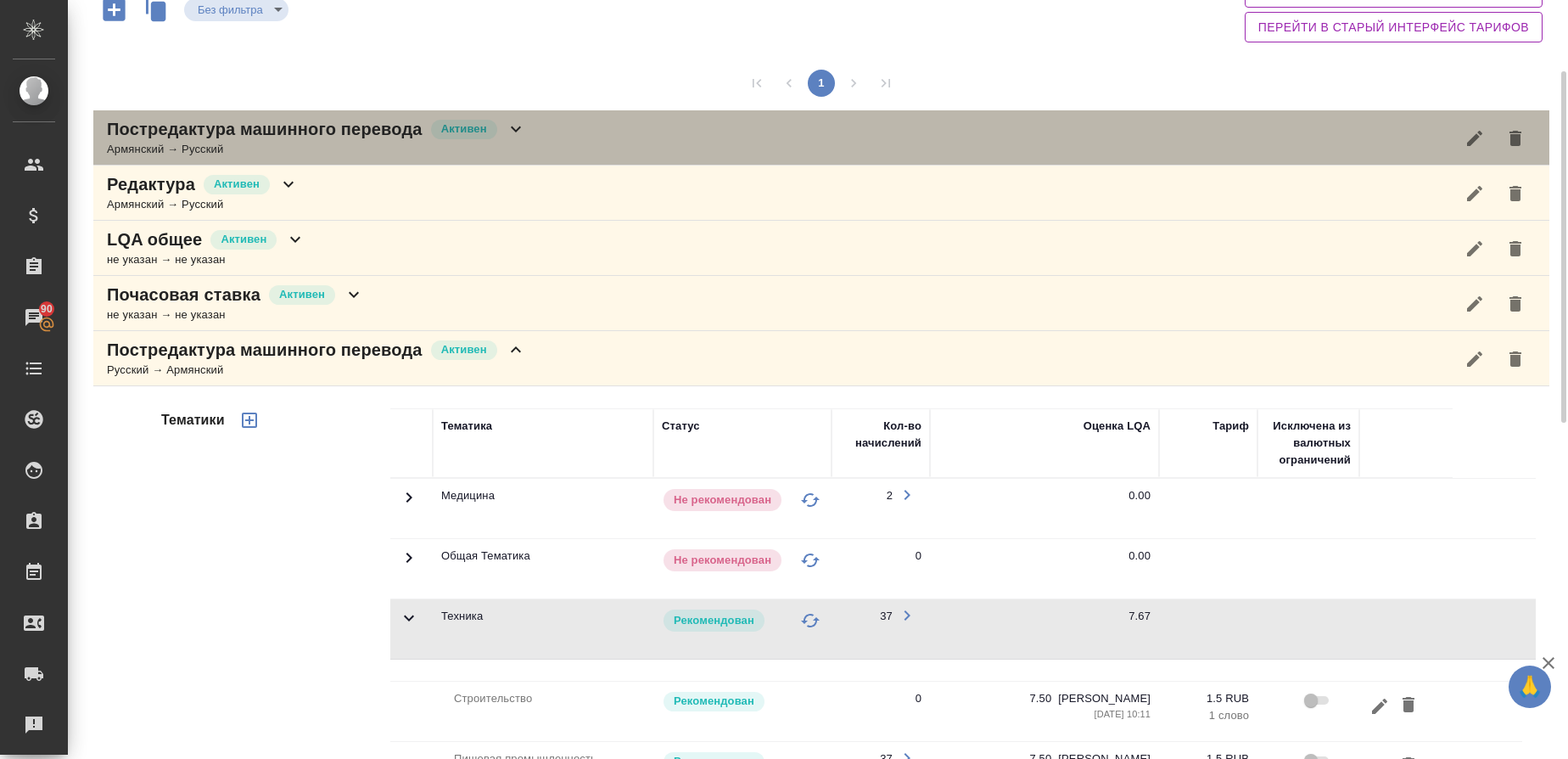
click at [142, 149] on div "Армянский → Русский" at bounding box center [316, 149] width 419 height 17
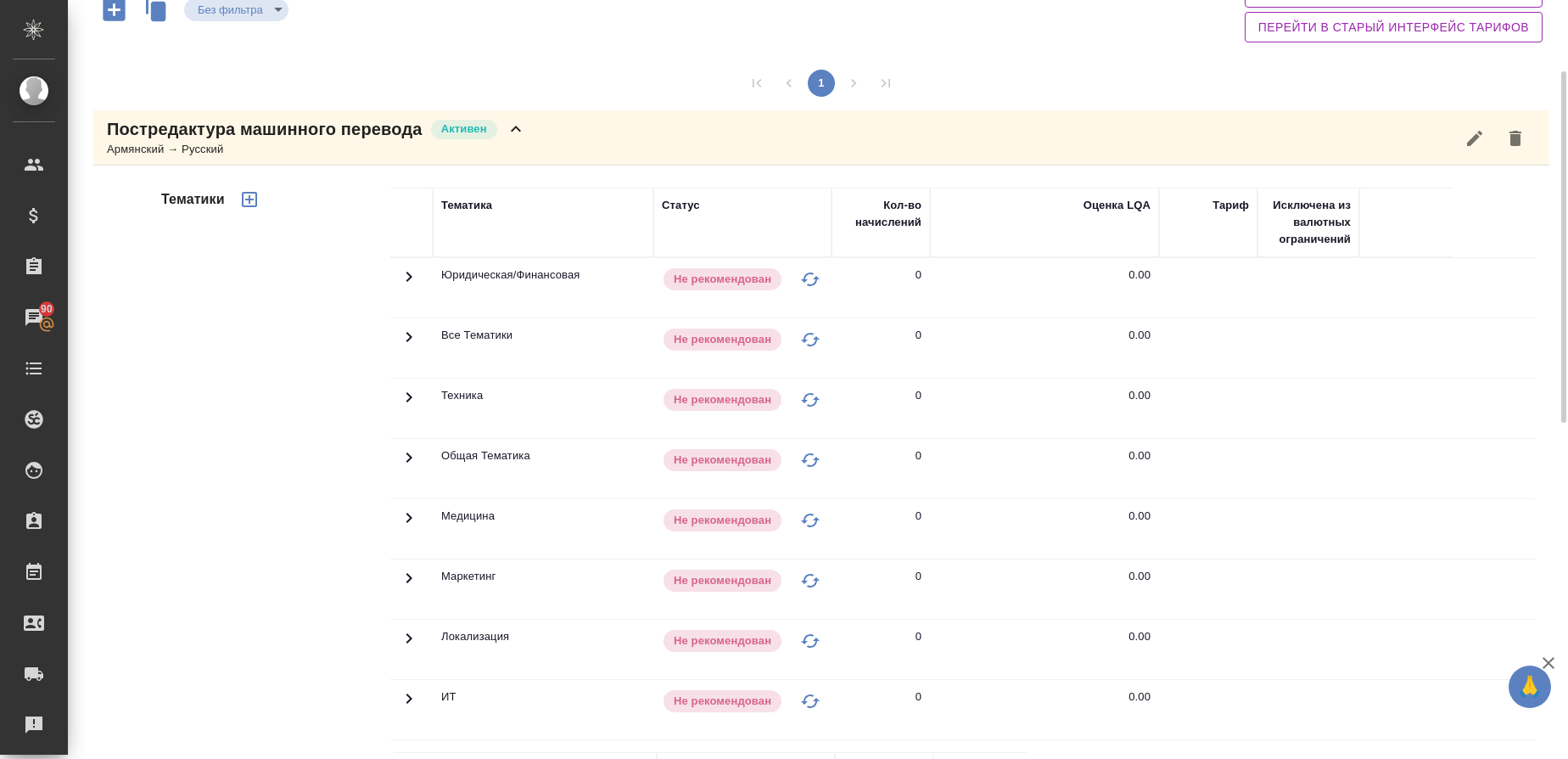
click at [256, 196] on icon "button" at bounding box center [249, 199] width 16 height 16
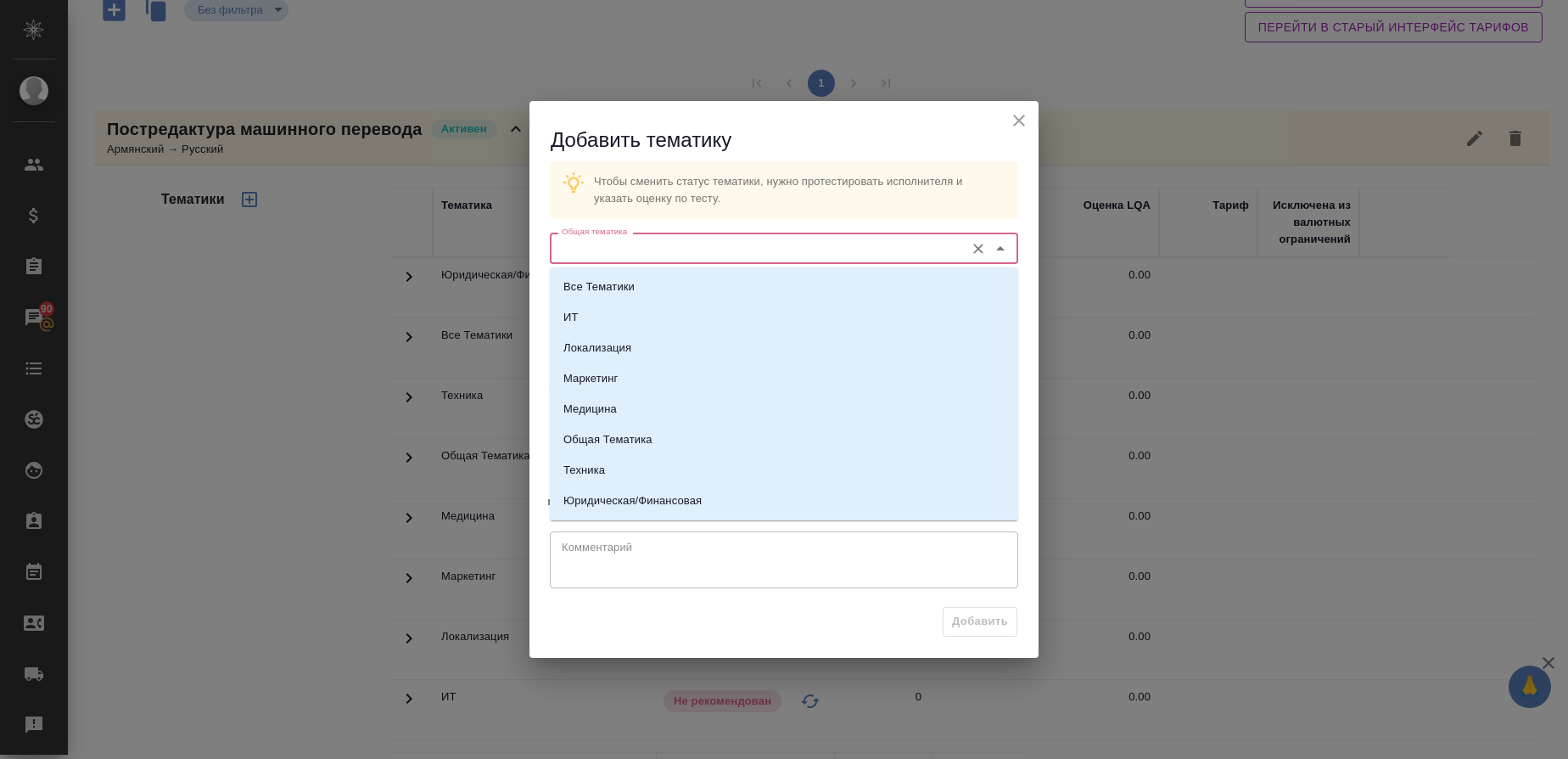
click at [616, 253] on input "Общая тематика" at bounding box center [755, 247] width 401 height 20
click at [580, 454] on li "Общая Тематика" at bounding box center [784, 439] width 468 height 30
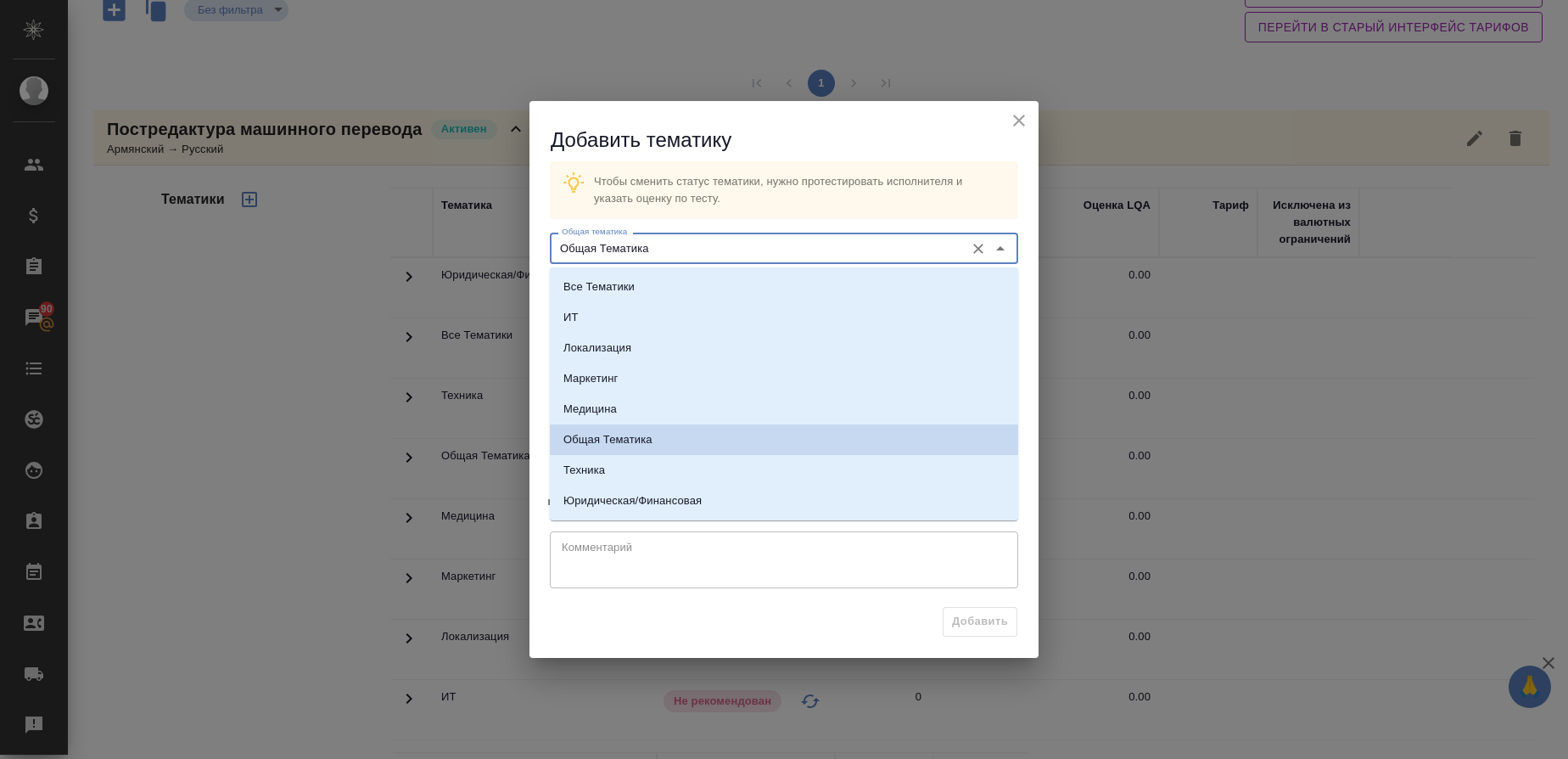
click at [615, 243] on input "Общая Тематика" at bounding box center [755, 247] width 401 height 20
click at [601, 466] on p "Техника" at bounding box center [584, 470] width 41 height 17
type input "Техника"
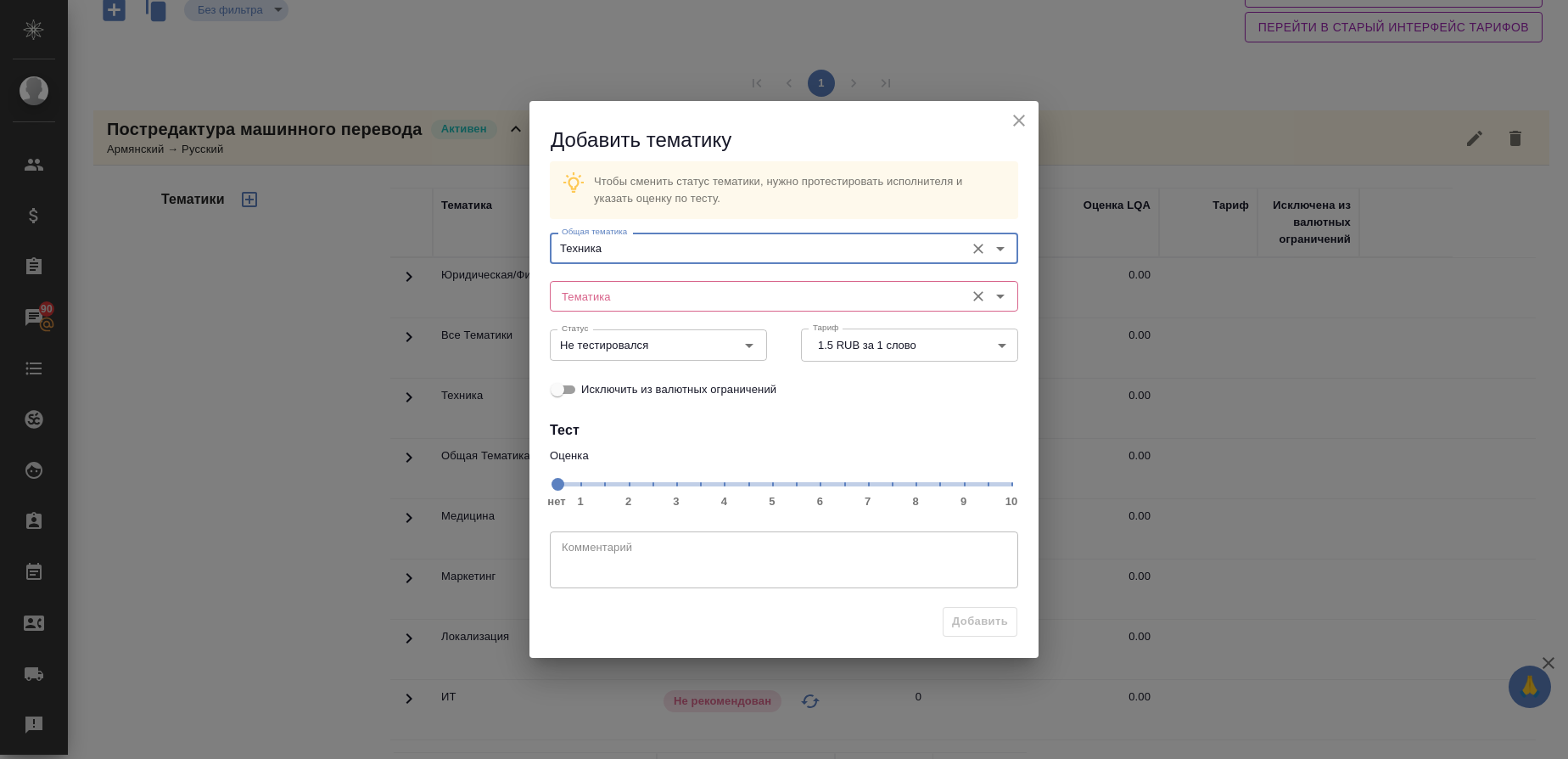
click at [601, 308] on div "Тематика" at bounding box center [784, 295] width 468 height 30
click at [601, 302] on input "Тематика" at bounding box center [755, 296] width 401 height 20
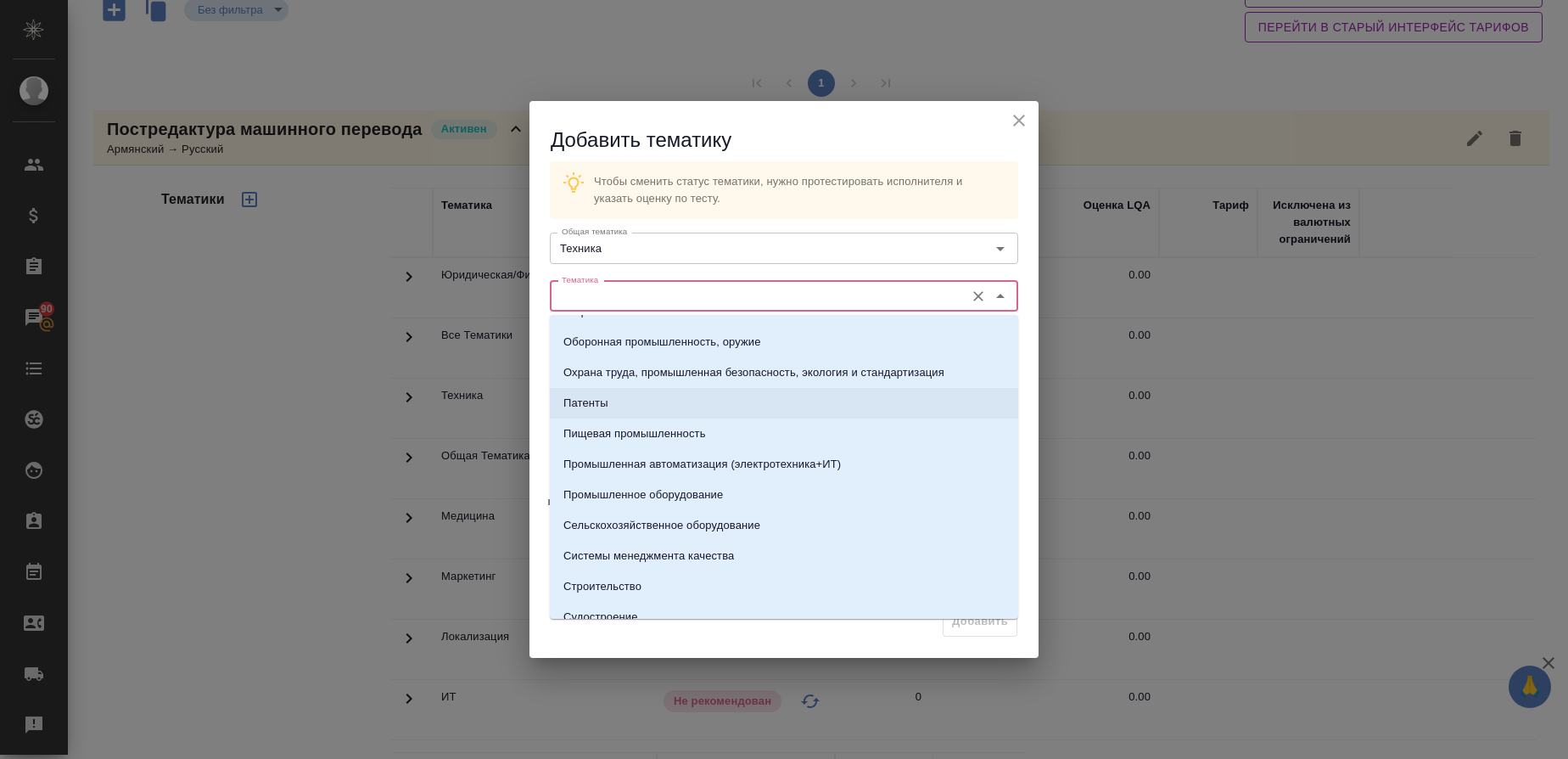
scroll to position [382, 0]
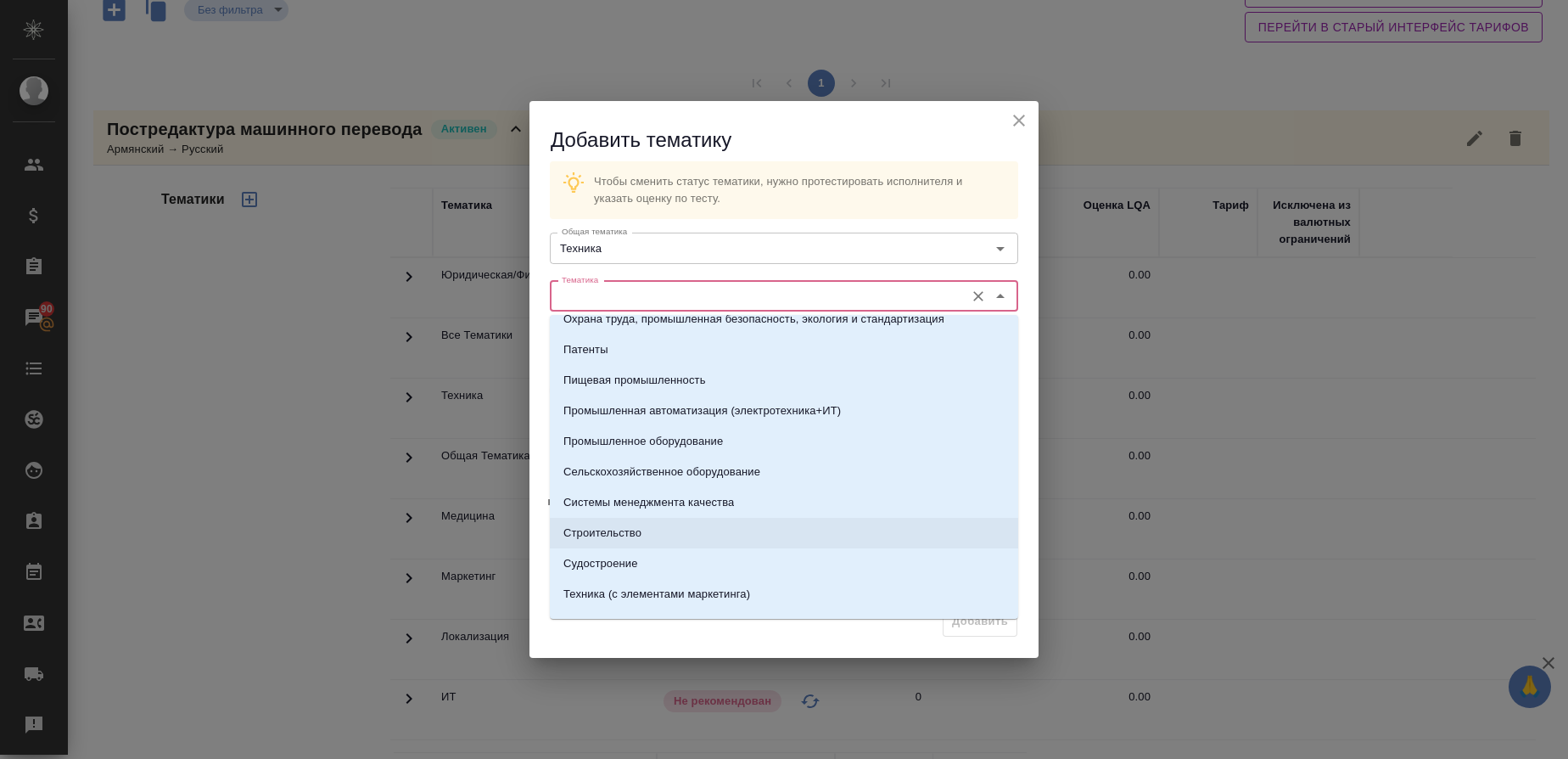
drag, startPoint x: 613, startPoint y: 527, endPoint x: 713, endPoint y: 393, distance: 167.2
click at [614, 527] on p "Строительство" at bounding box center [602, 533] width 78 height 17
type input "Строительство"
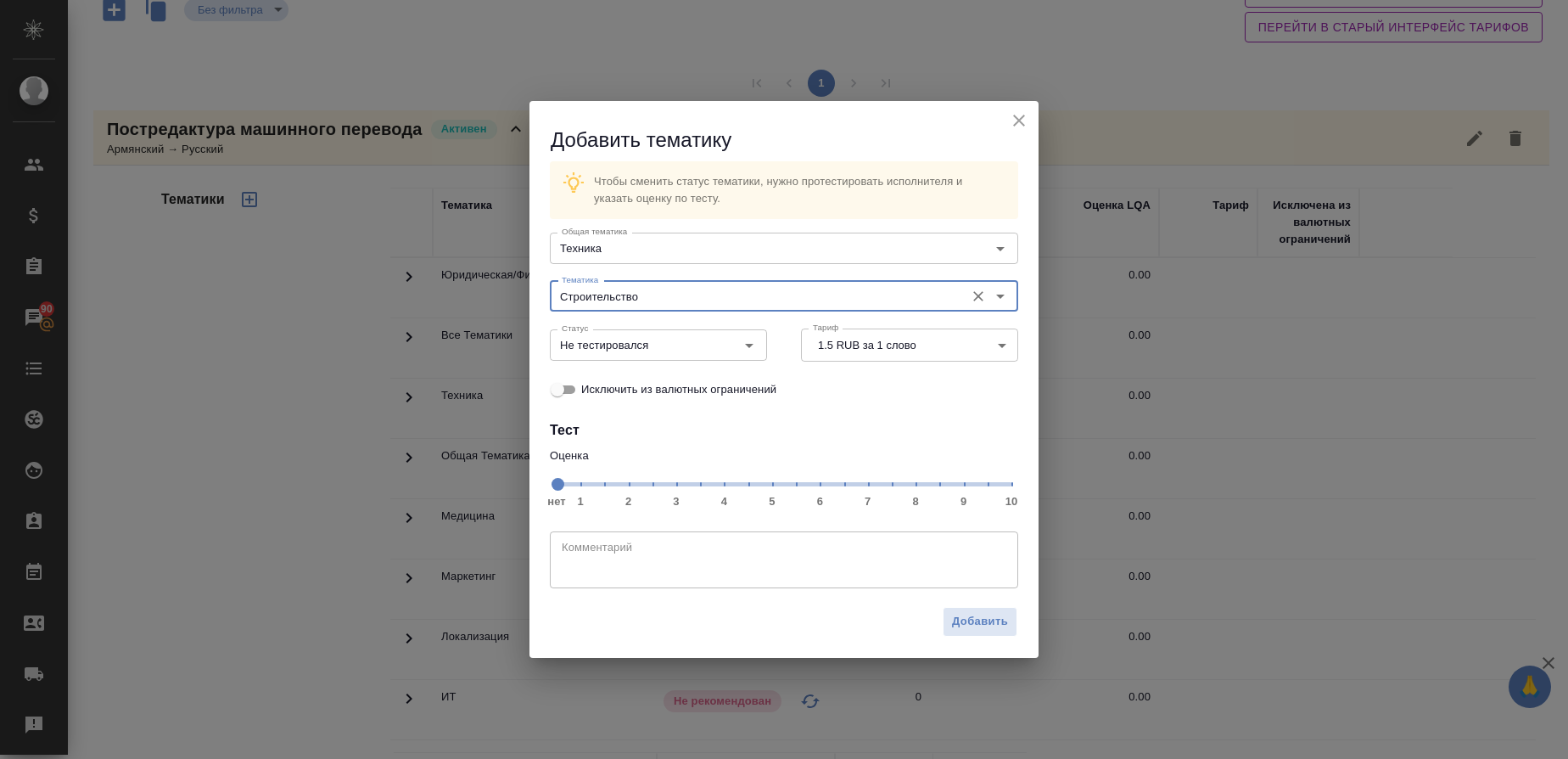
click at [894, 487] on span "нет 1 2 3 4 5 6 7 8 9 10" at bounding box center [784, 483] width 454 height 24
click at [749, 350] on icon "Open" at bounding box center [749, 345] width 20 height 20
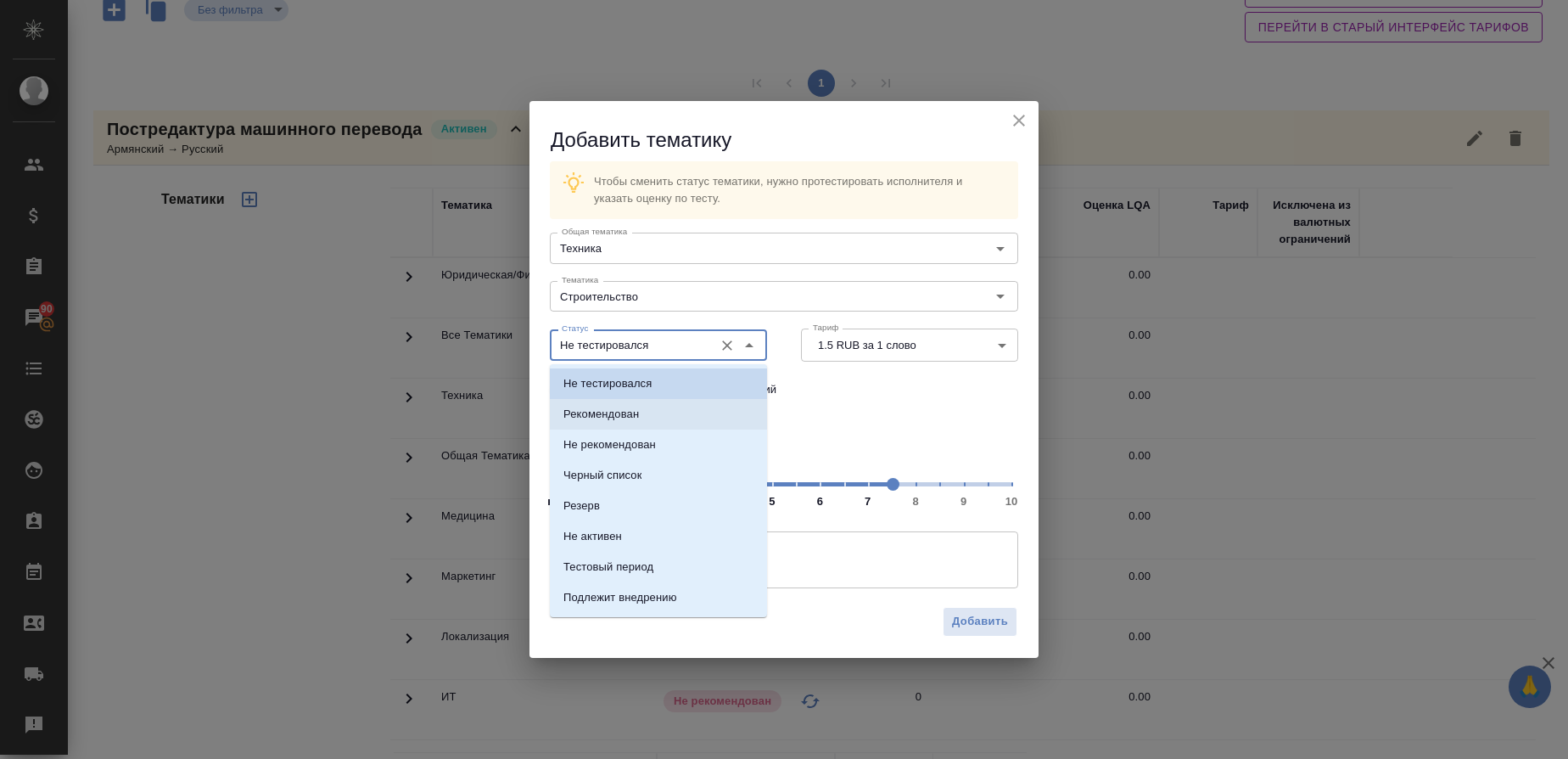
click at [610, 415] on p "Рекомендован" at bounding box center [601, 414] width 75 height 17
type input "Рекомендован"
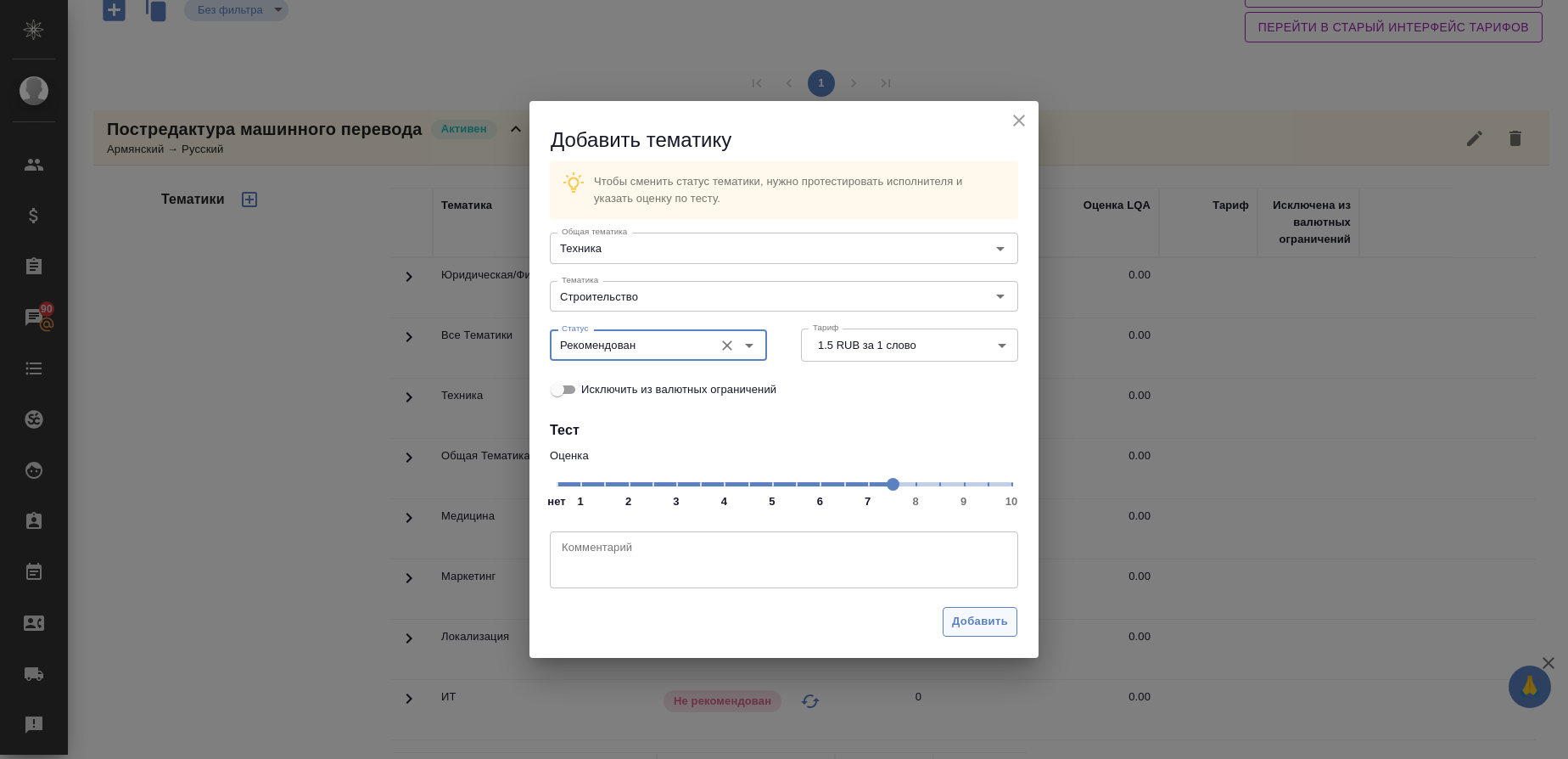
click at [992, 624] on span "Добавить" at bounding box center [979, 621] width 56 height 19
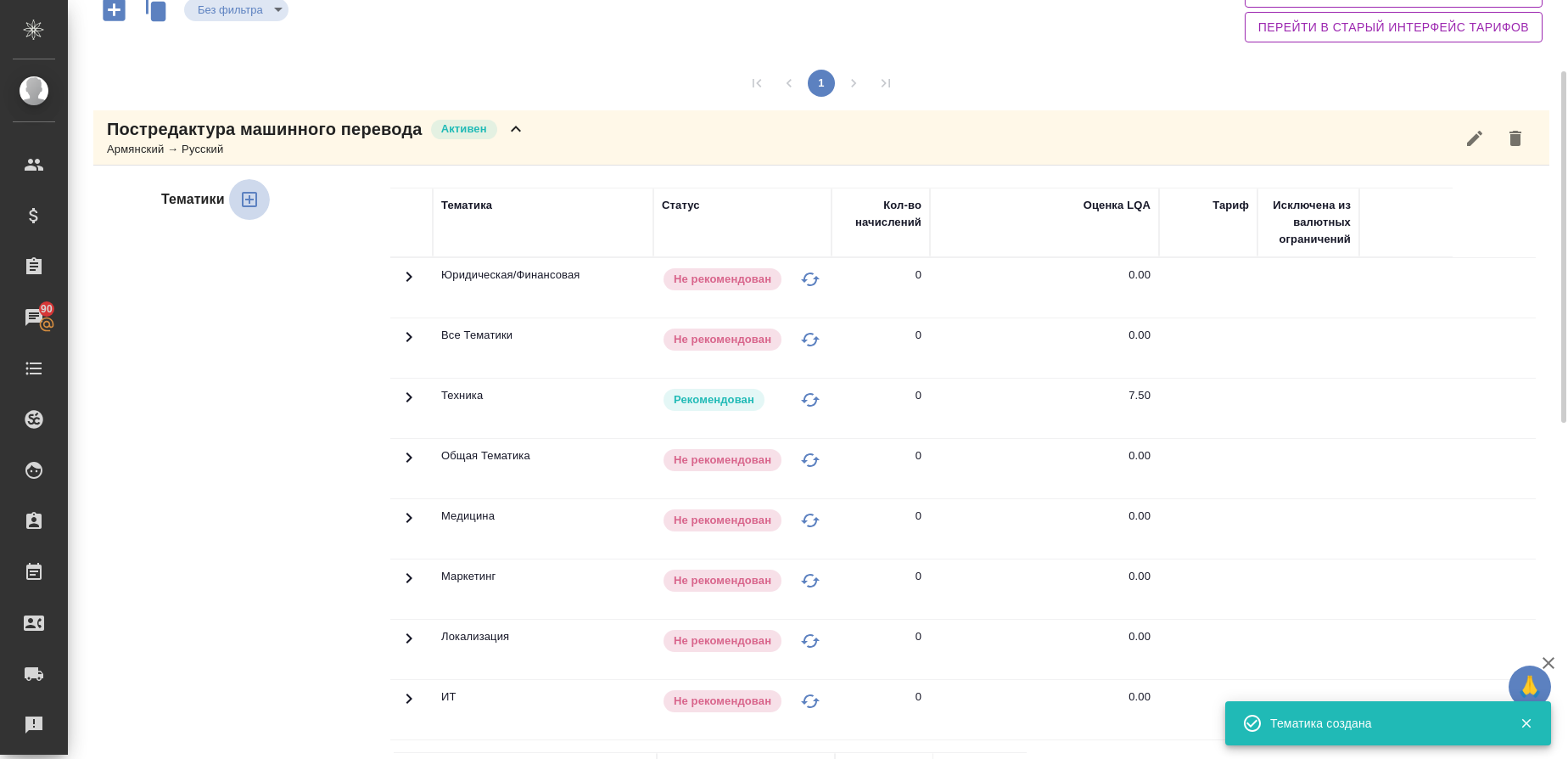
click at [254, 200] on icon "button" at bounding box center [249, 200] width 20 height 20
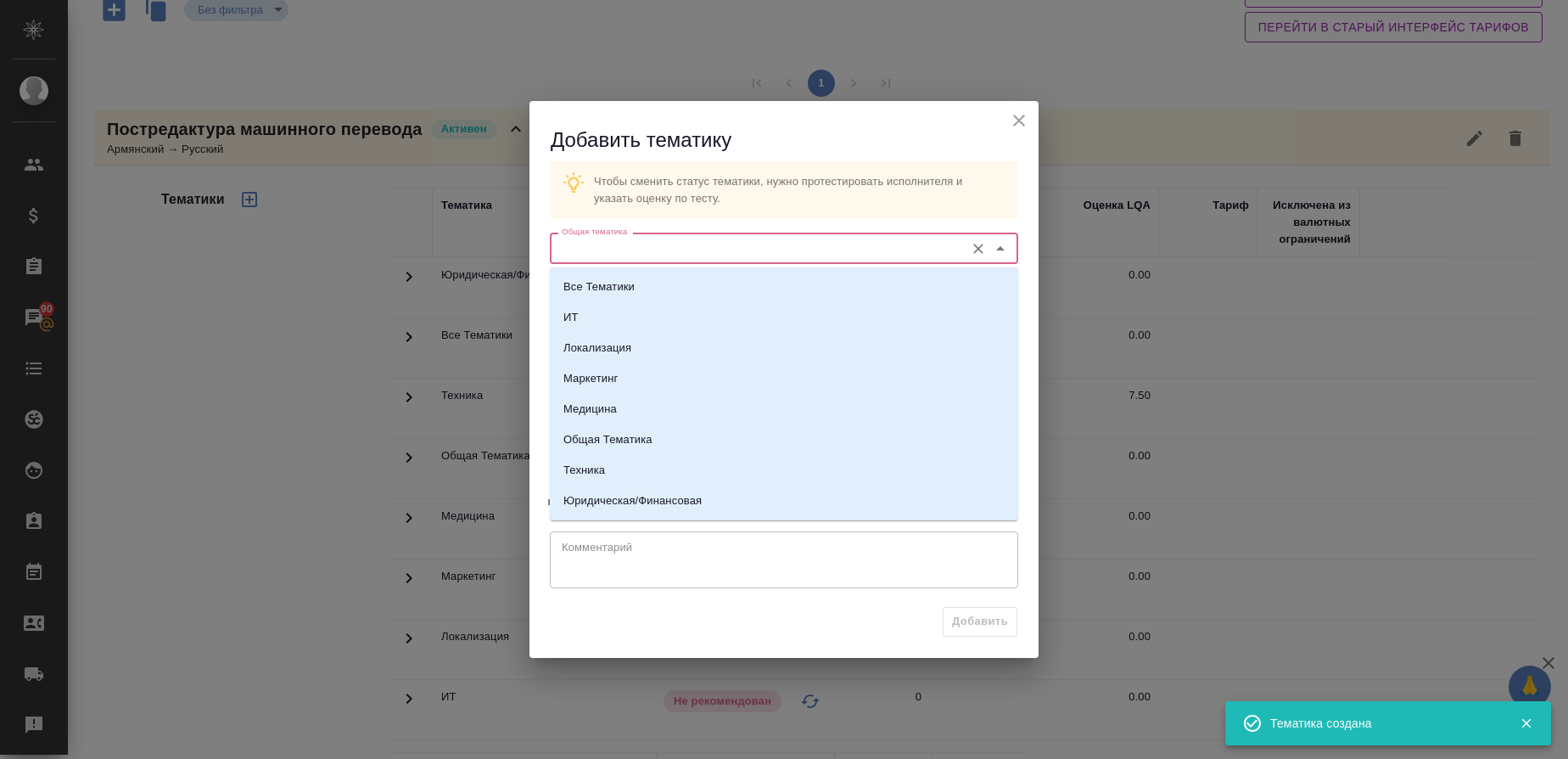
click at [640, 258] on input "Общая тематика" at bounding box center [755, 247] width 401 height 20
click at [635, 473] on li "Техника" at bounding box center [784, 469] width 468 height 30
type input "Техника"
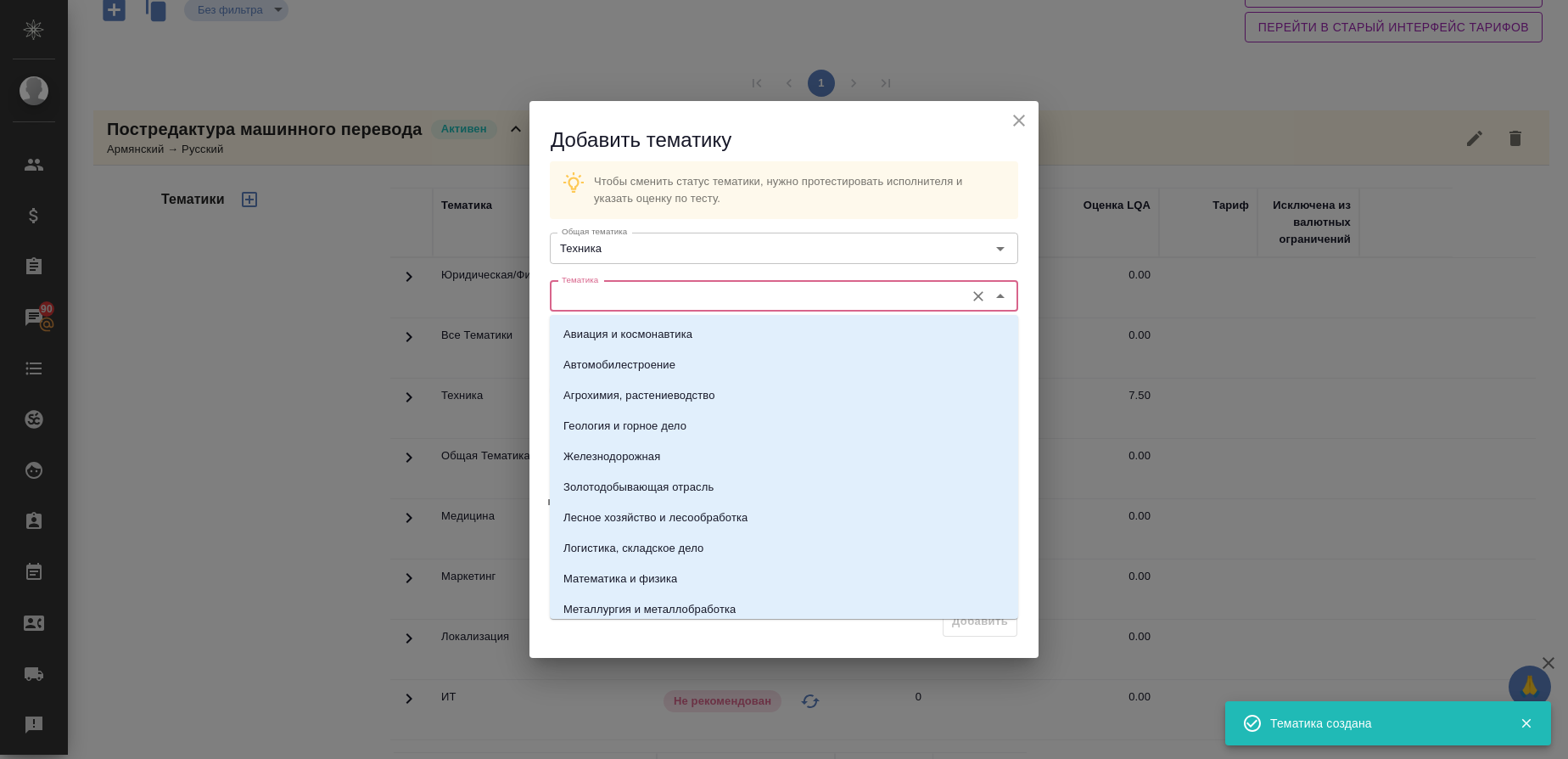
click at [611, 294] on input "Тематика" at bounding box center [755, 296] width 401 height 20
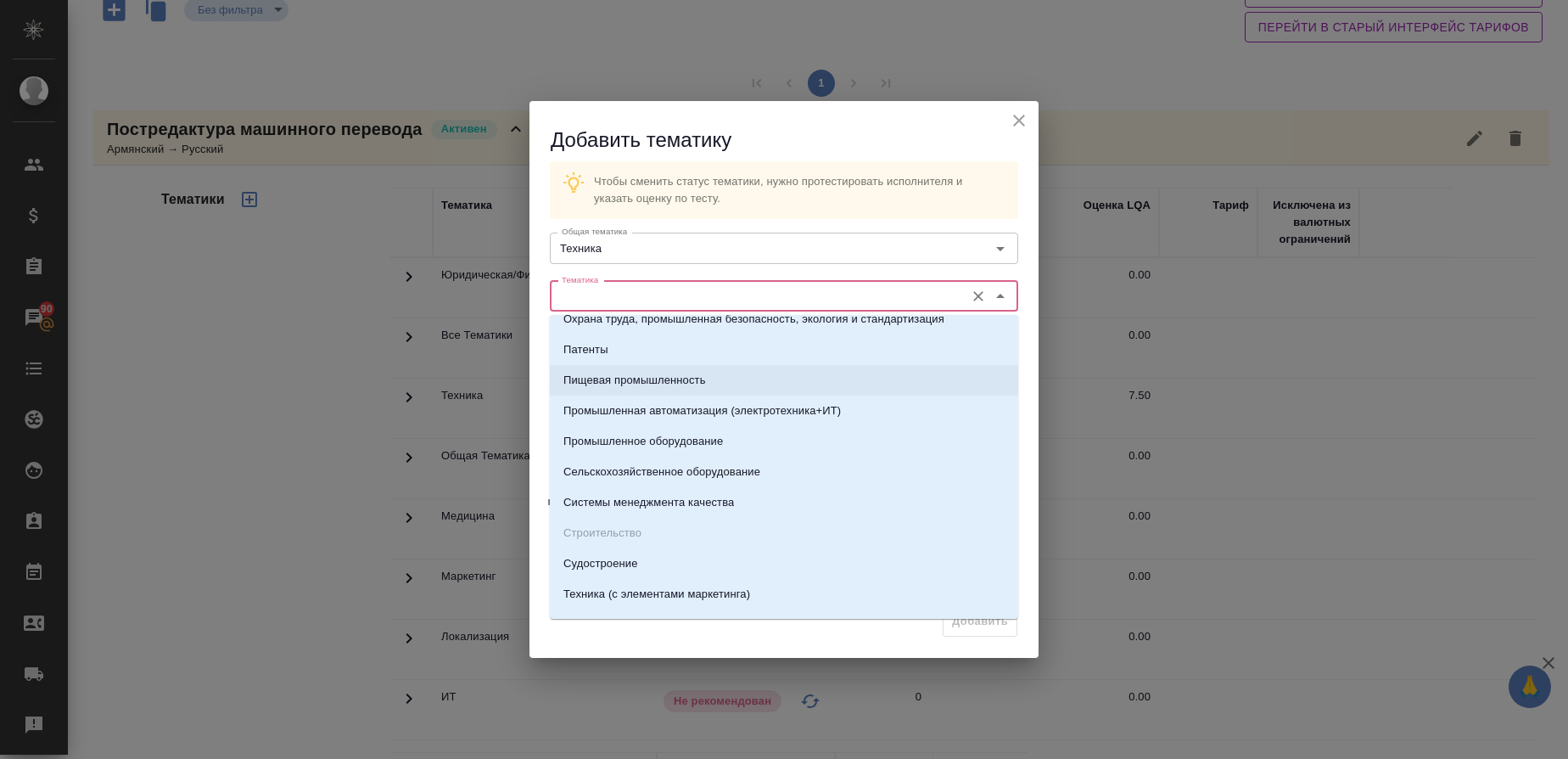
click at [614, 384] on p "Пищевая промышленность" at bounding box center [635, 380] width 143 height 17
type input "Пищевая промышленность"
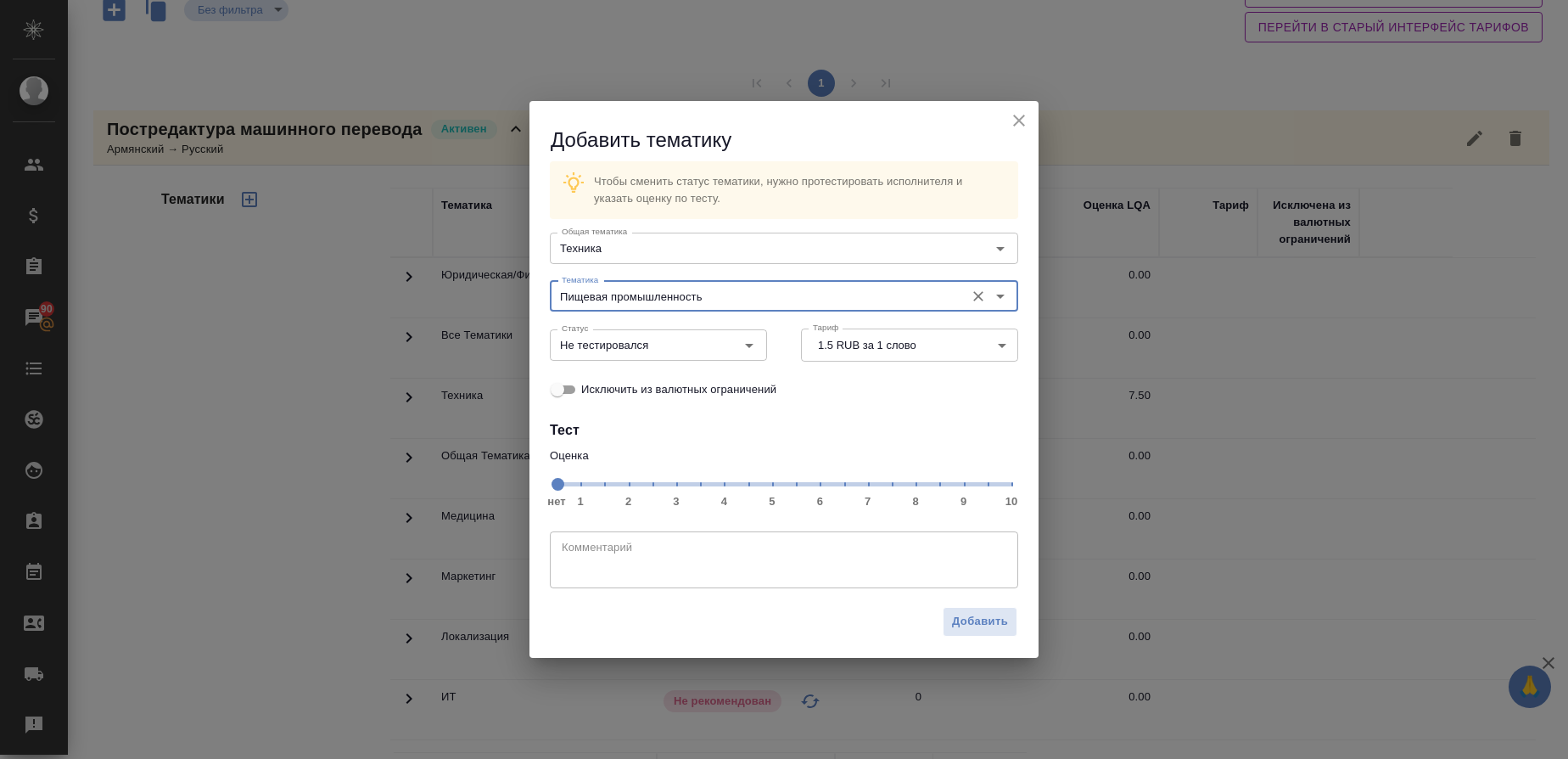
drag, startPoint x: 894, startPoint y: 489, endPoint x: 784, endPoint y: 442, distance: 119.6
click at [893, 489] on span "нет 1 2 3 4 5 6 7 8 9 10" at bounding box center [784, 483] width 454 height 24
click at [752, 346] on icon "Open" at bounding box center [749, 345] width 20 height 20
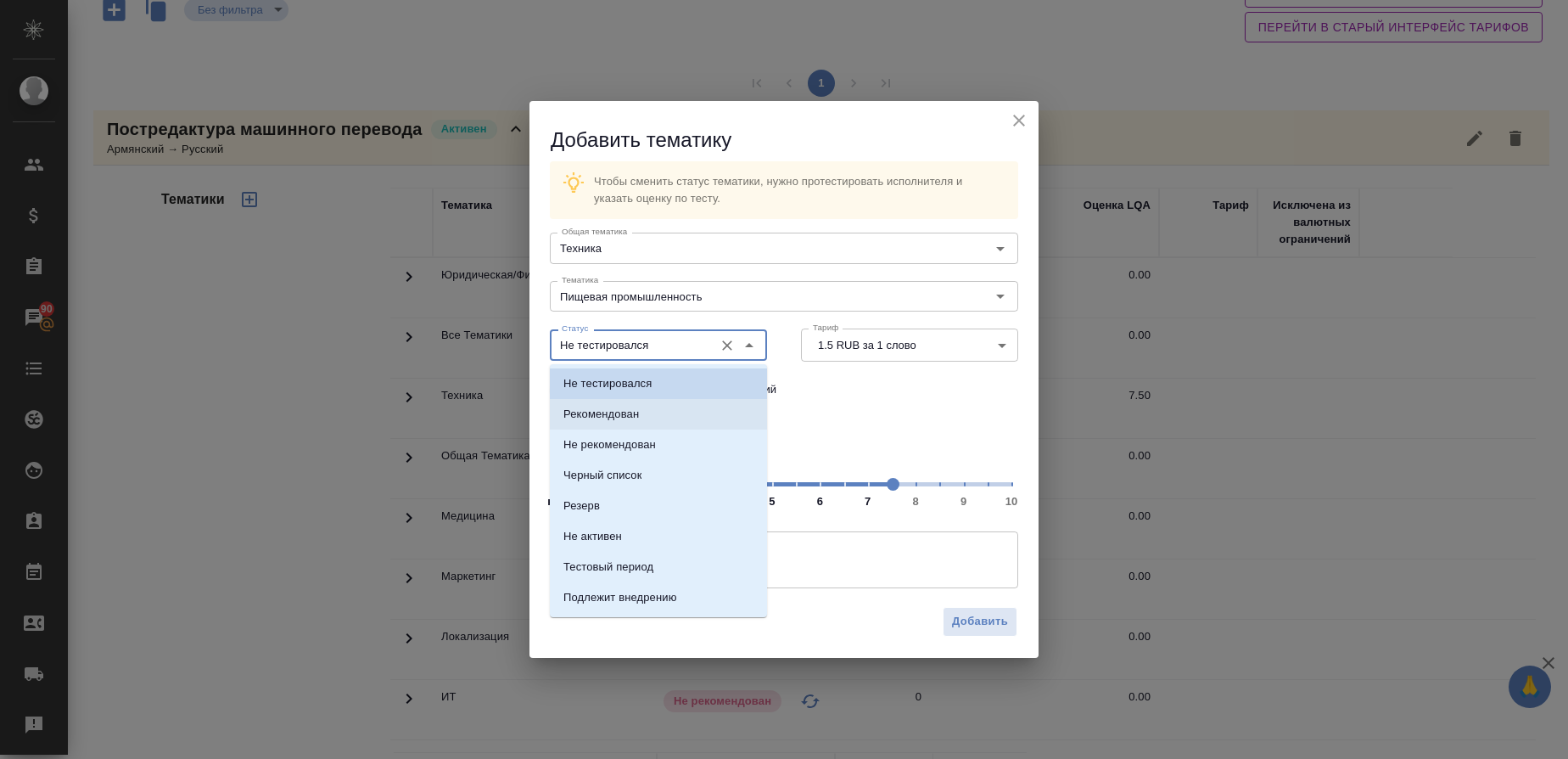
click at [626, 406] on p "Рекомендован" at bounding box center [601, 414] width 75 height 17
type input "Рекомендован"
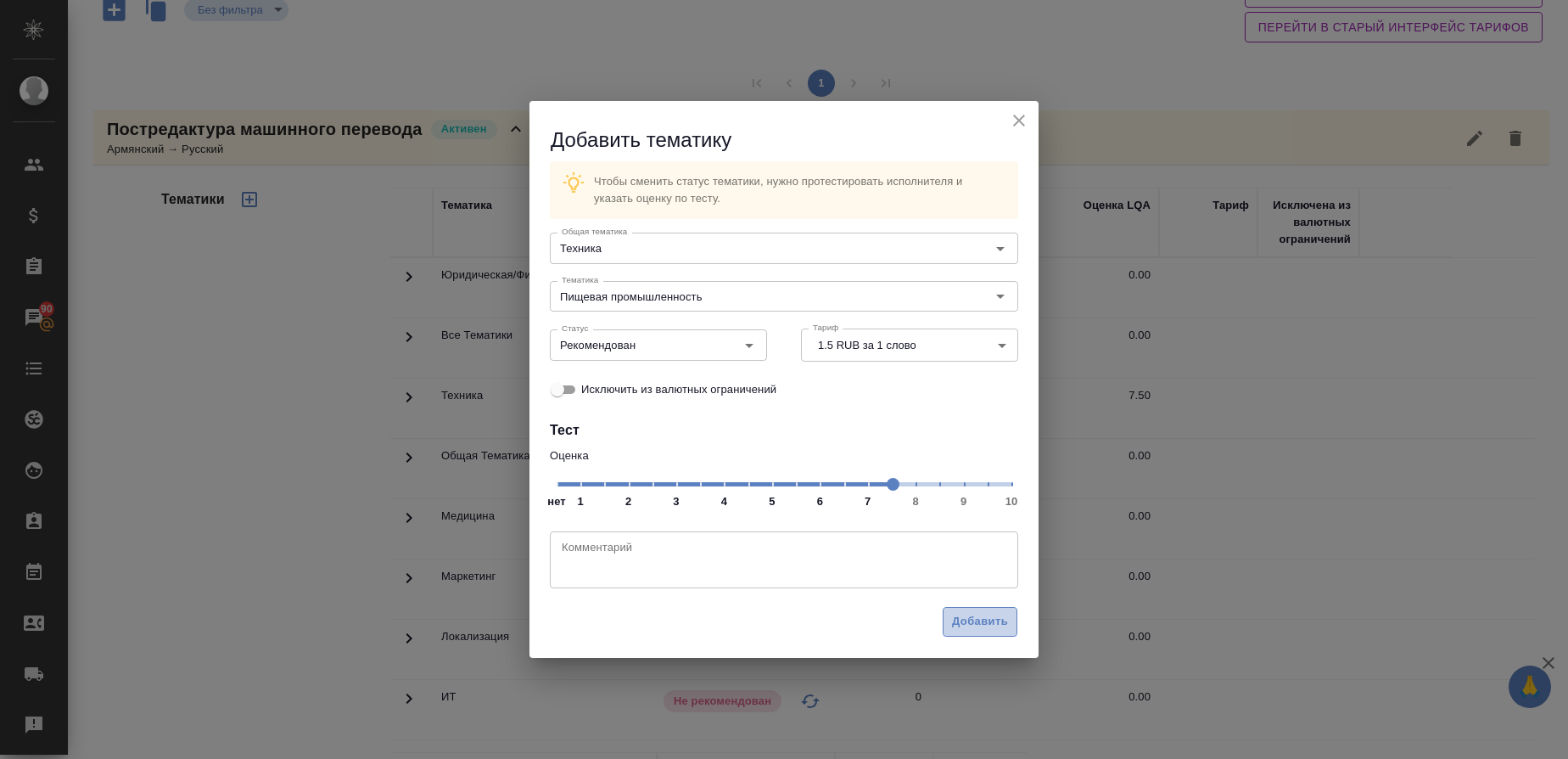
click at [963, 618] on span "Добавить" at bounding box center [979, 621] width 56 height 19
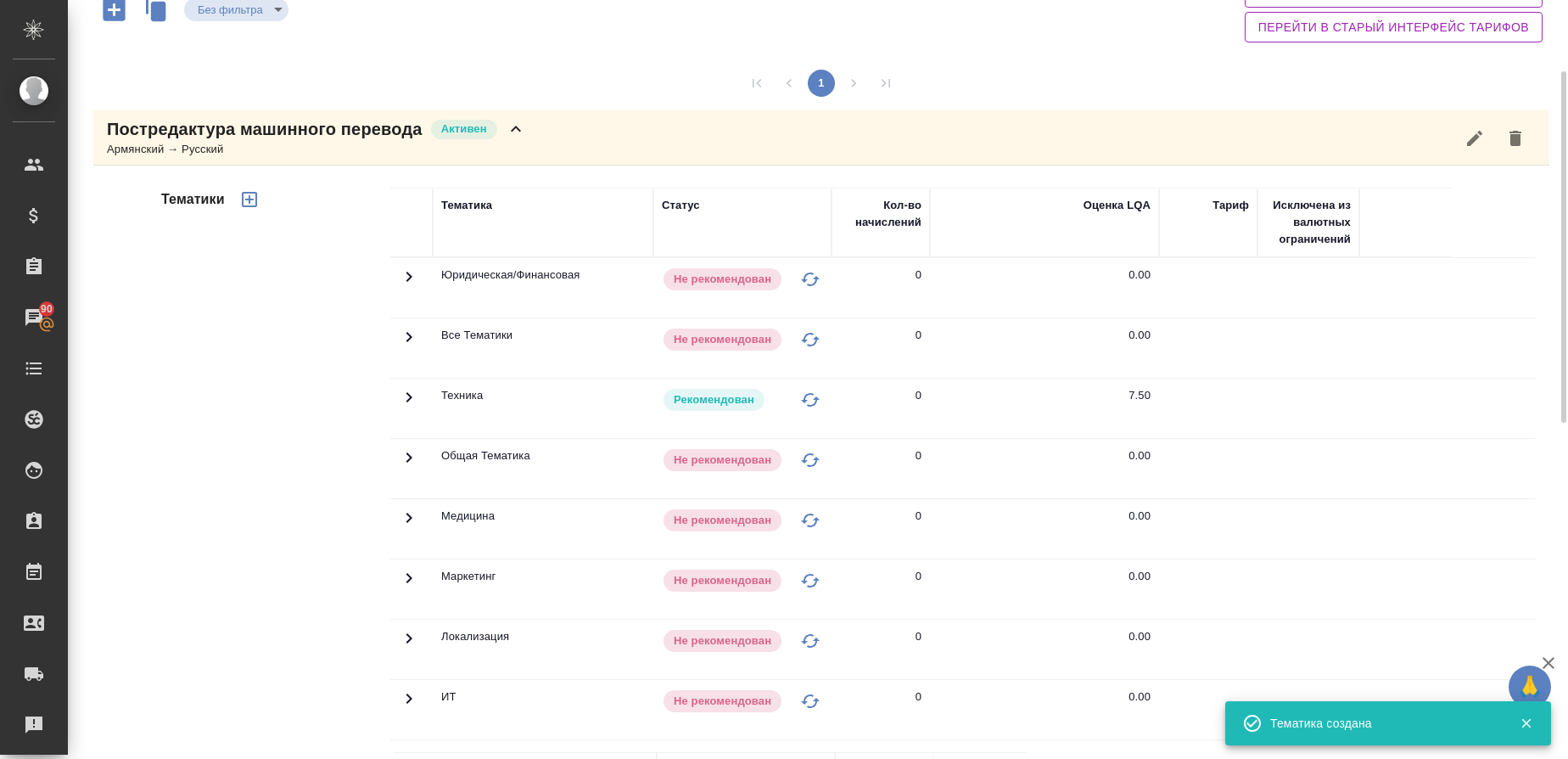
click at [257, 198] on icon "button" at bounding box center [249, 200] width 20 height 20
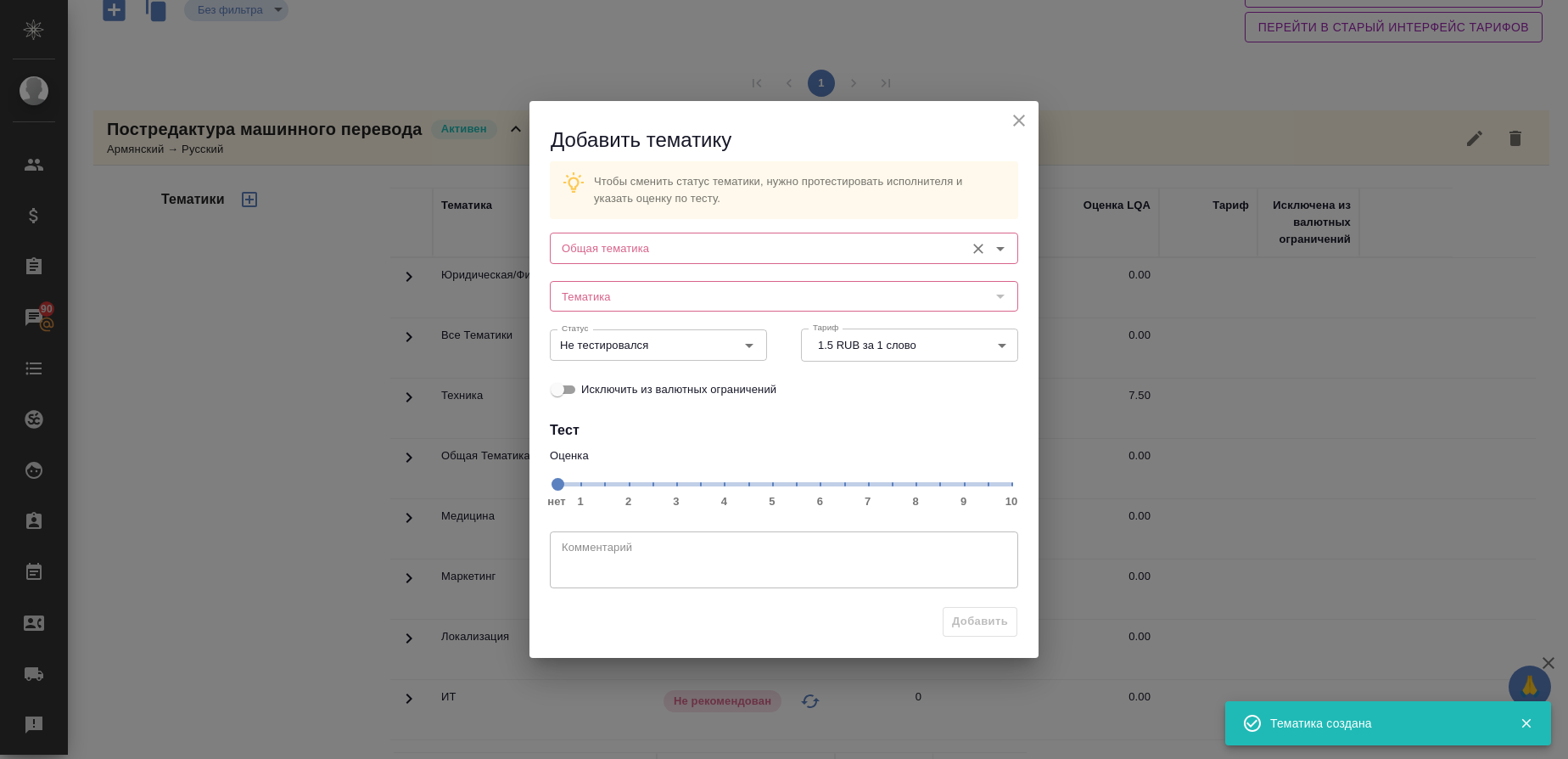
click at [667, 254] on input "Общая тематика" at bounding box center [755, 247] width 401 height 20
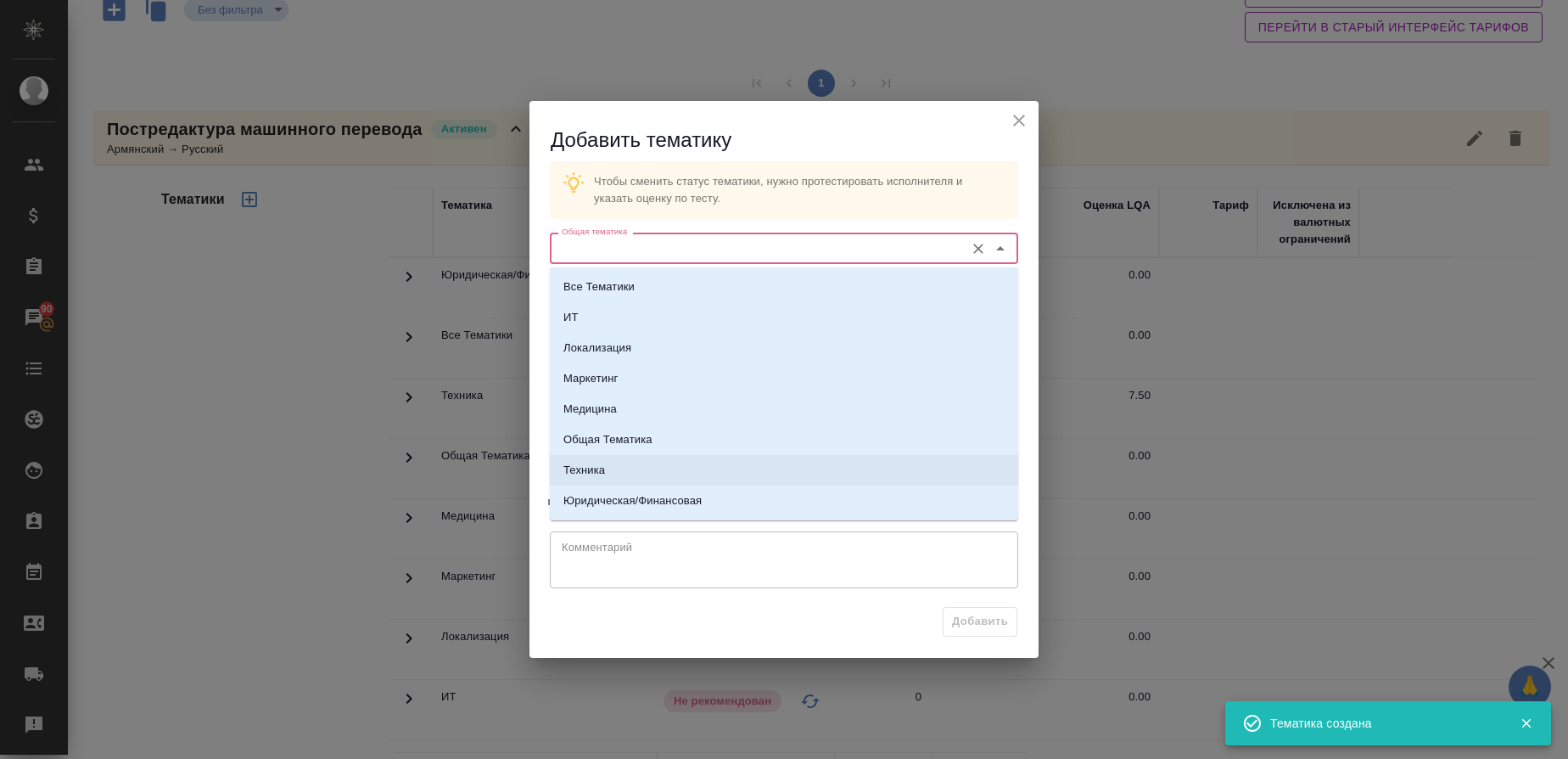
drag, startPoint x: 633, startPoint y: 461, endPoint x: 644, endPoint y: 336, distance: 125.5
click at [633, 463] on li "Техника" at bounding box center [784, 469] width 468 height 30
type input "Техника"
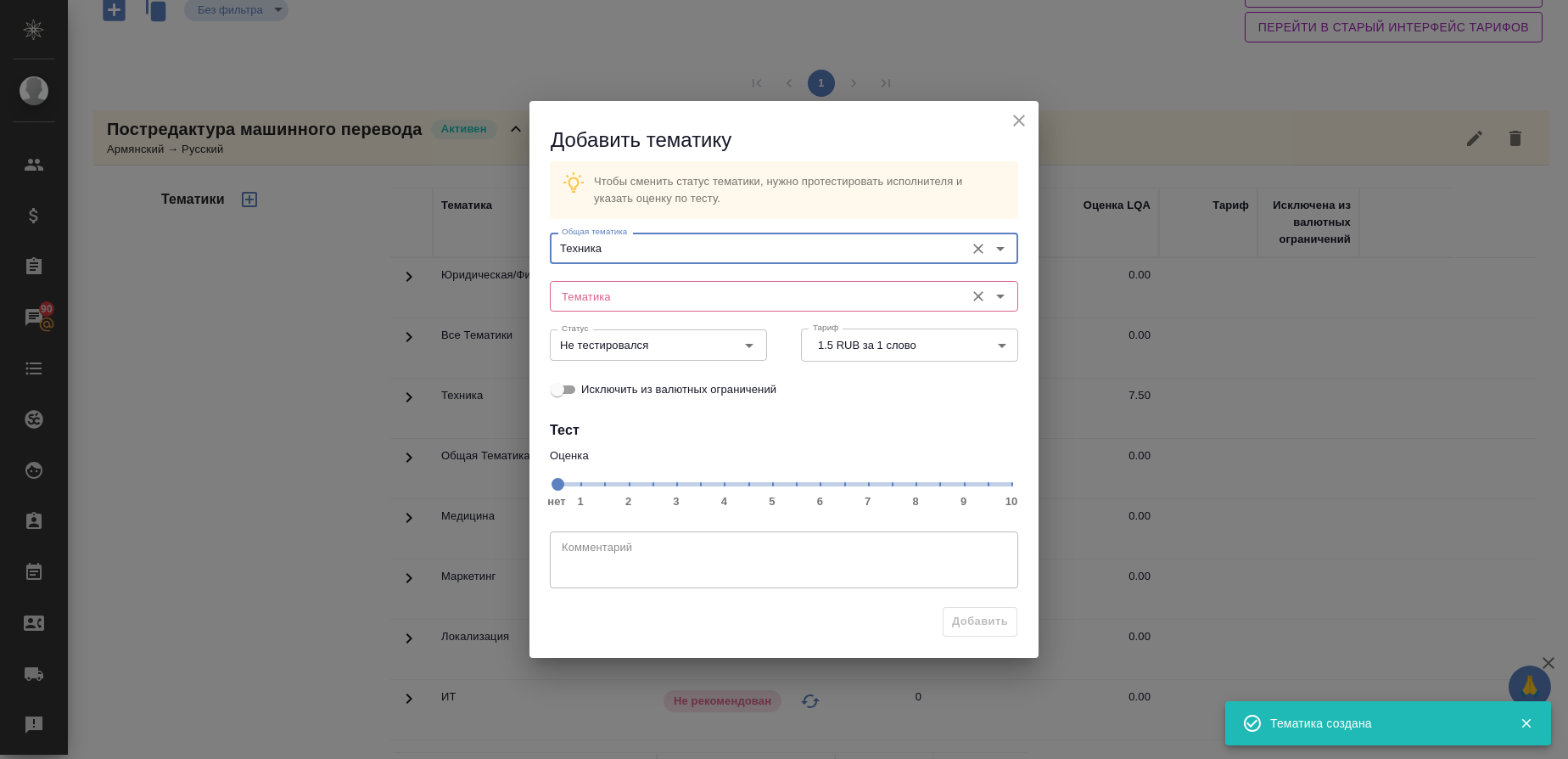
click at [630, 287] on input "Тематика" at bounding box center [755, 296] width 401 height 20
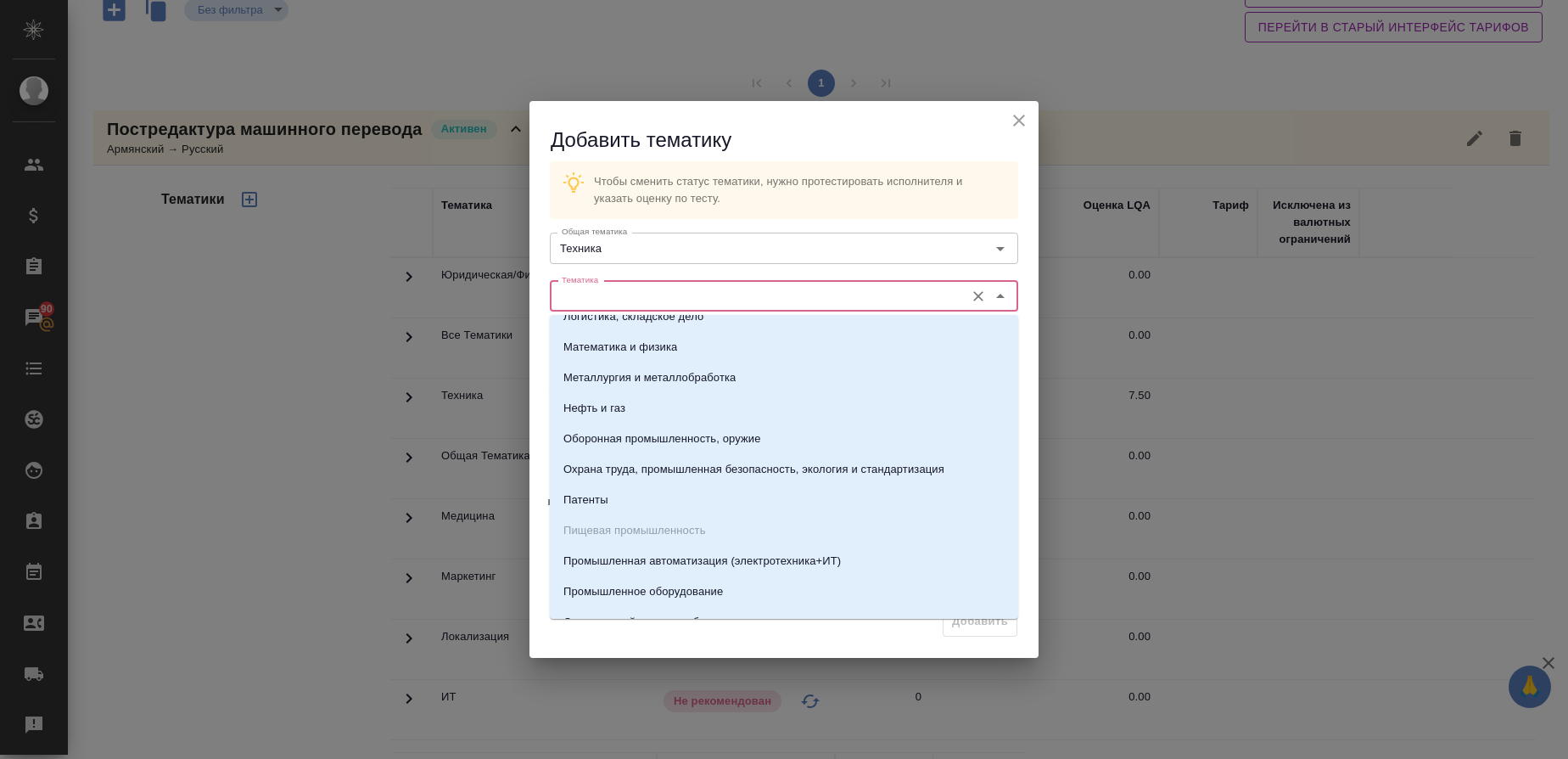
scroll to position [175, 0]
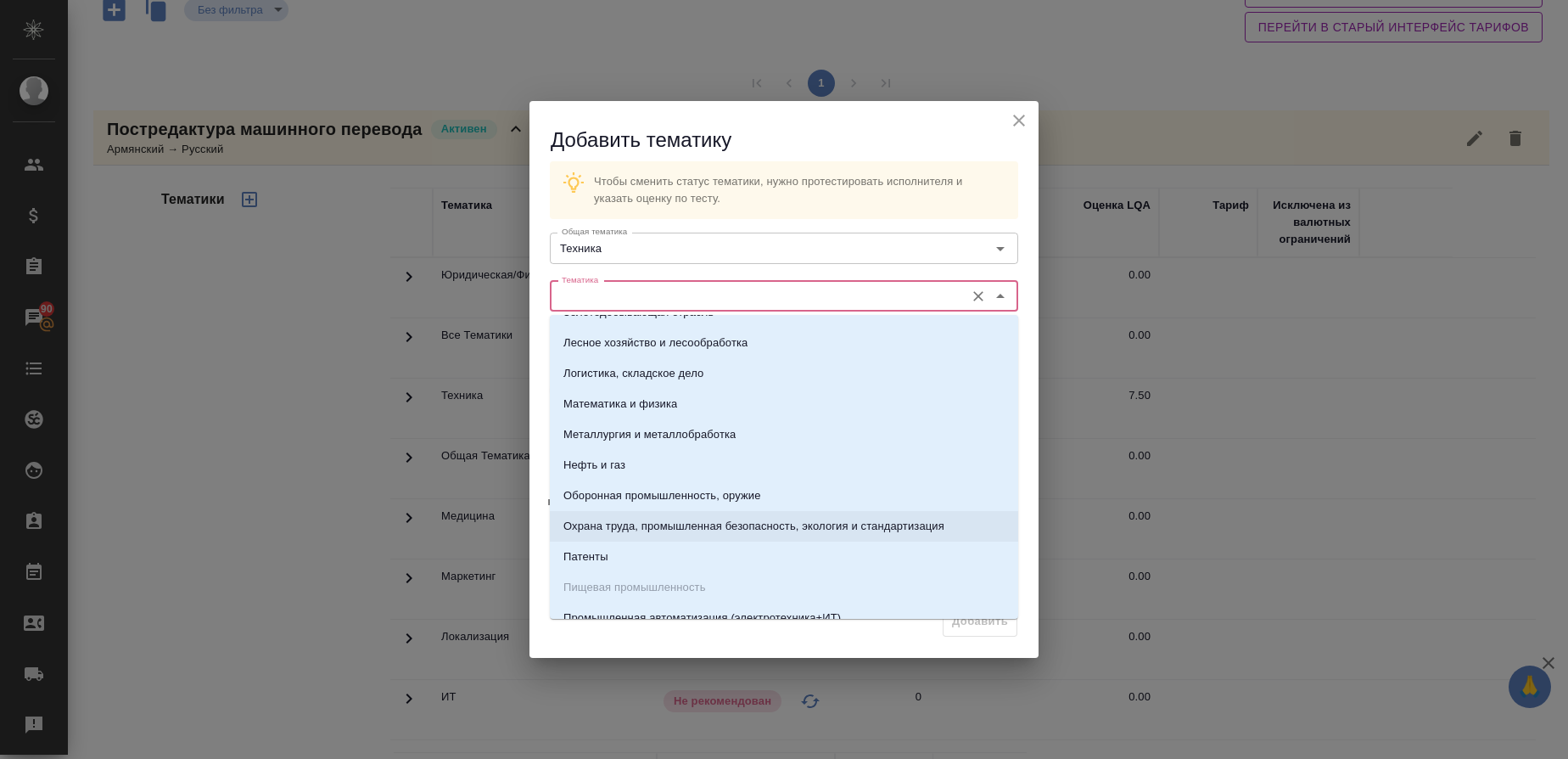
drag, startPoint x: 610, startPoint y: 517, endPoint x: 771, endPoint y: 455, distance: 172.5
click at [610, 518] on li "Охрана труда, промышленная безопасность, экология и стандартизация" at bounding box center [784, 525] width 468 height 30
type input "Охрана труда, промышленная безопасность, экология и стандартизация"
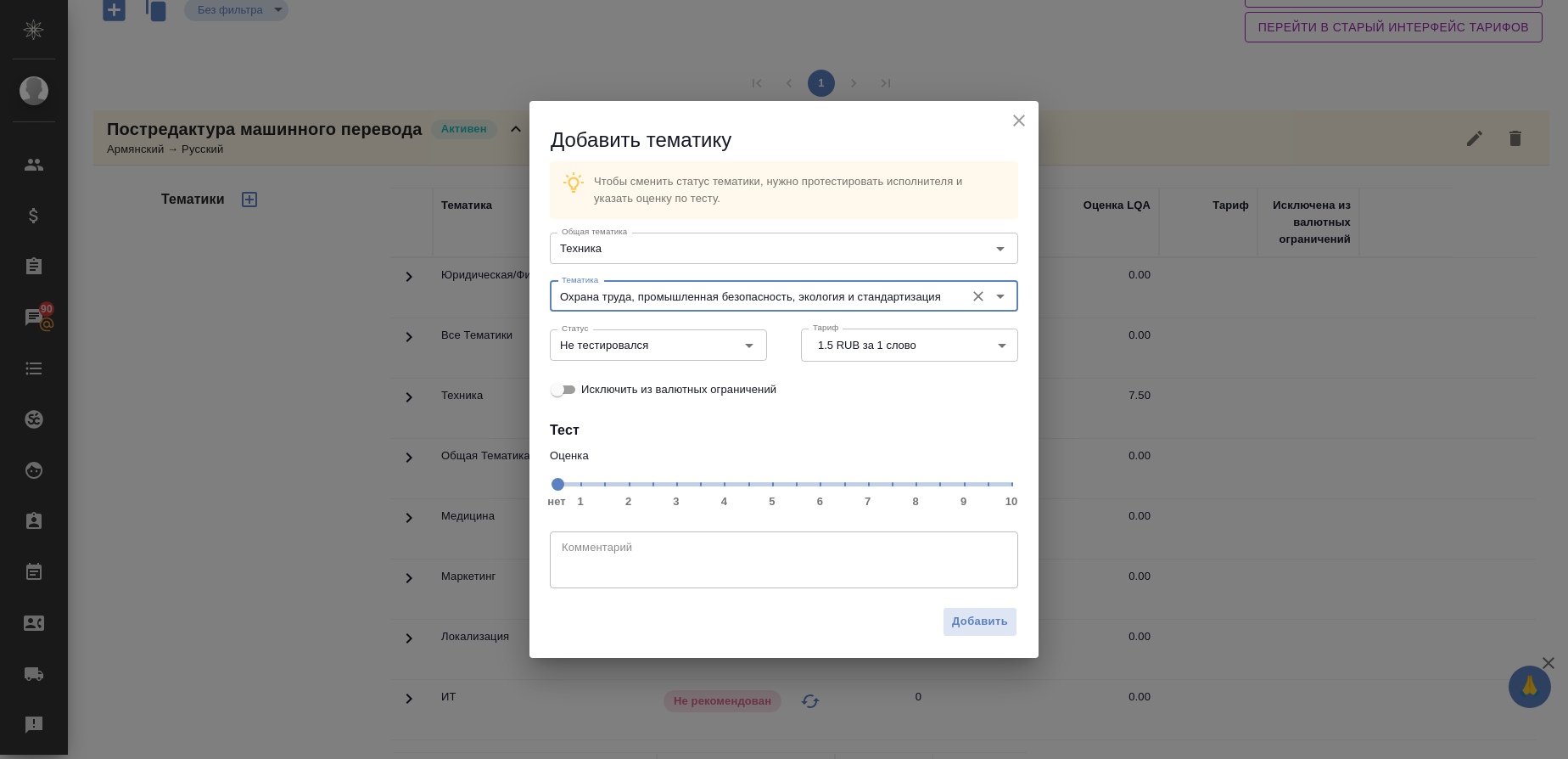
click at [921, 477] on span "нет 1 2 3 4 5 6 7 8 9 10" at bounding box center [784, 483] width 454 height 24
click at [757, 352] on icon "Open" at bounding box center [749, 345] width 20 height 20
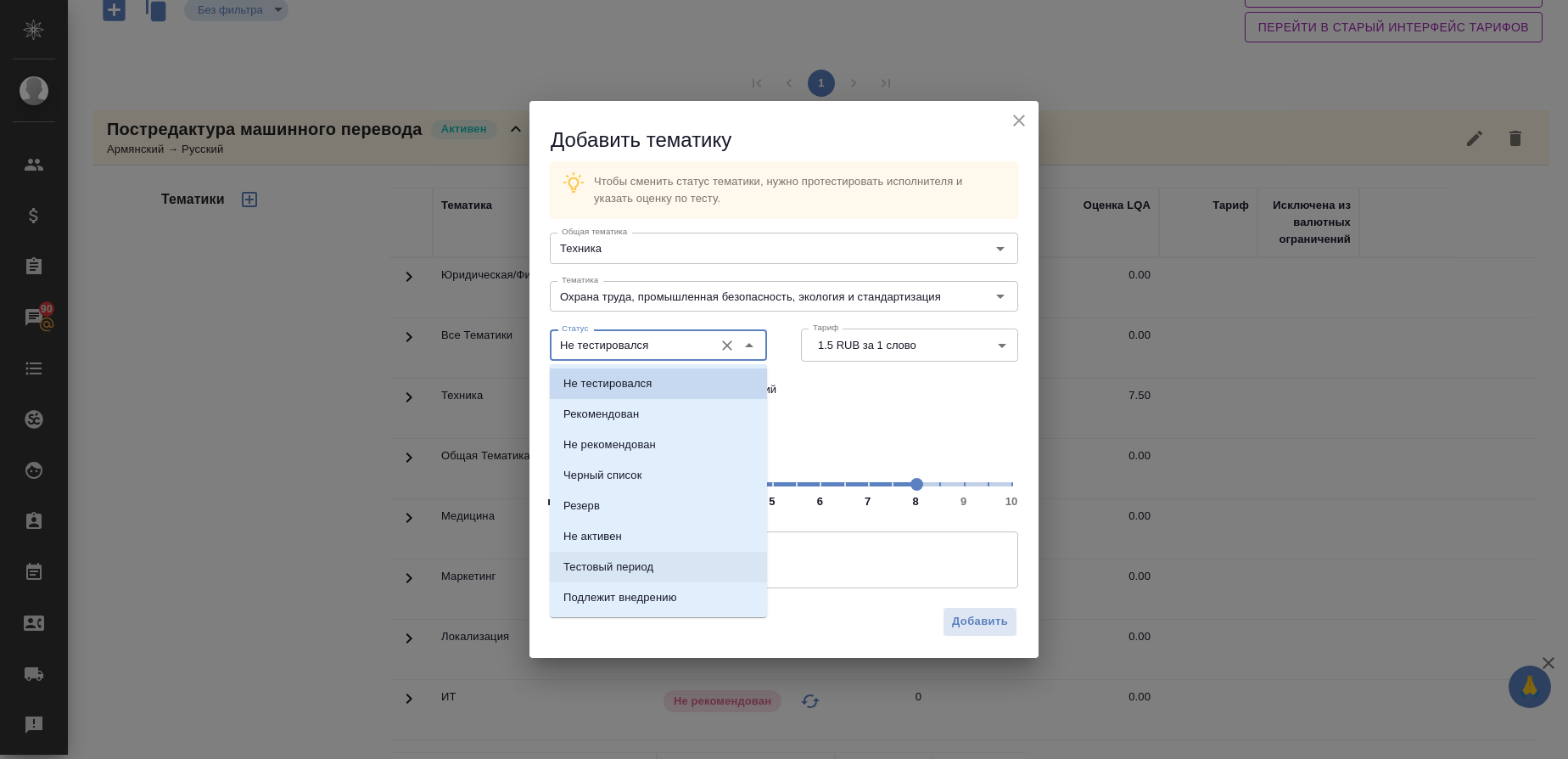
drag, startPoint x: 644, startPoint y: 563, endPoint x: 823, endPoint y: 595, distance: 181.8
click at [645, 564] on p "Тестовый период" at bounding box center [609, 567] width 90 height 17
type input "Тестовый период"
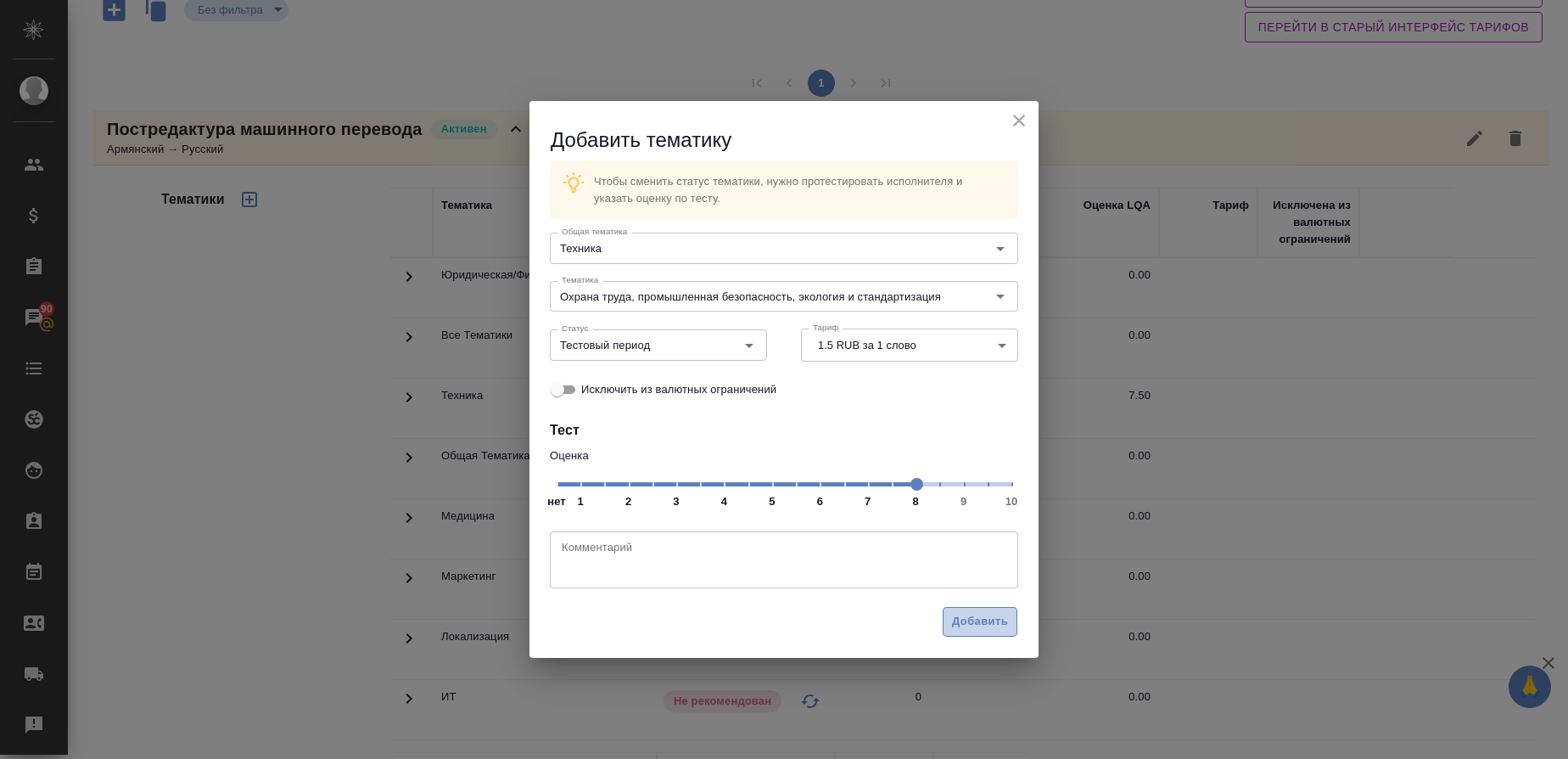
click at [1001, 627] on span "Добавить" at bounding box center [979, 621] width 56 height 19
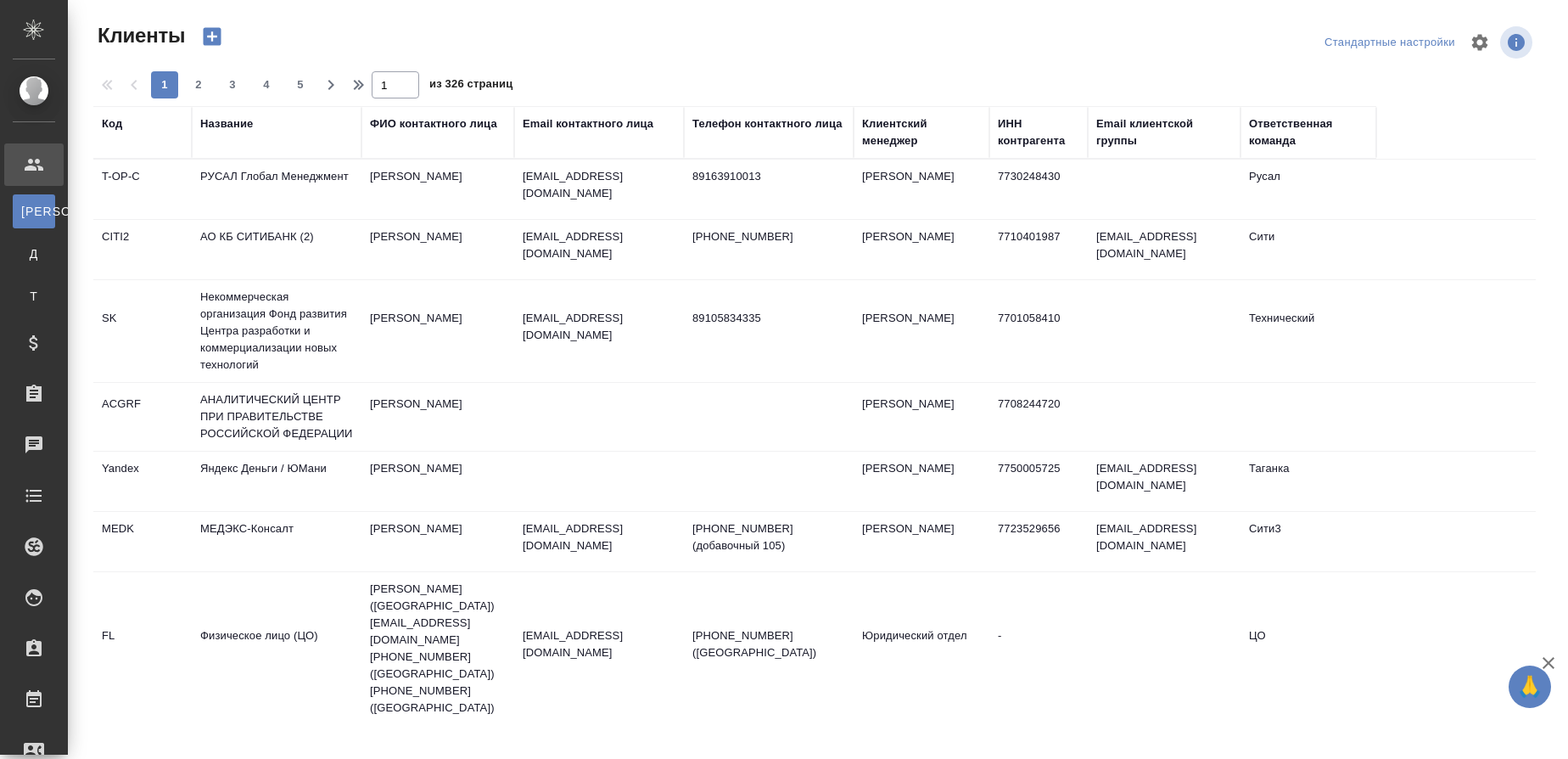
select select "RU"
